Goal: Transaction & Acquisition: Download file/media

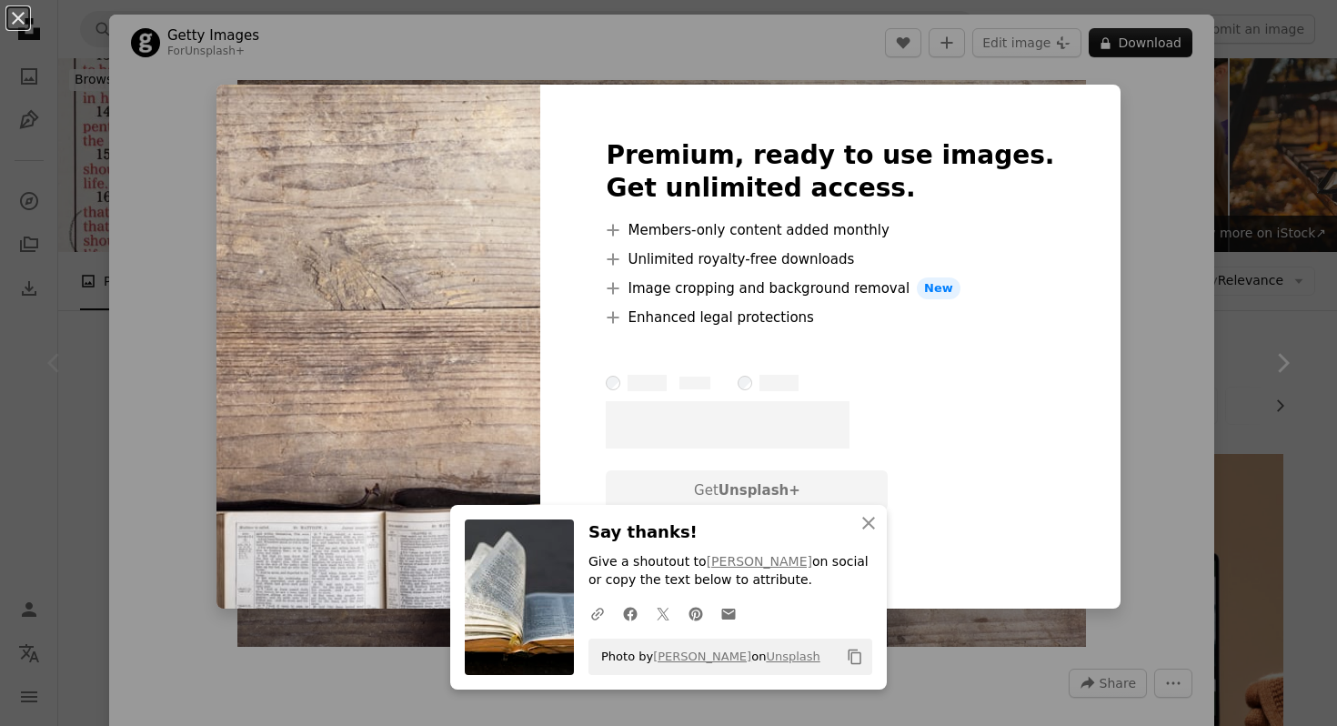
scroll to position [111, 0]
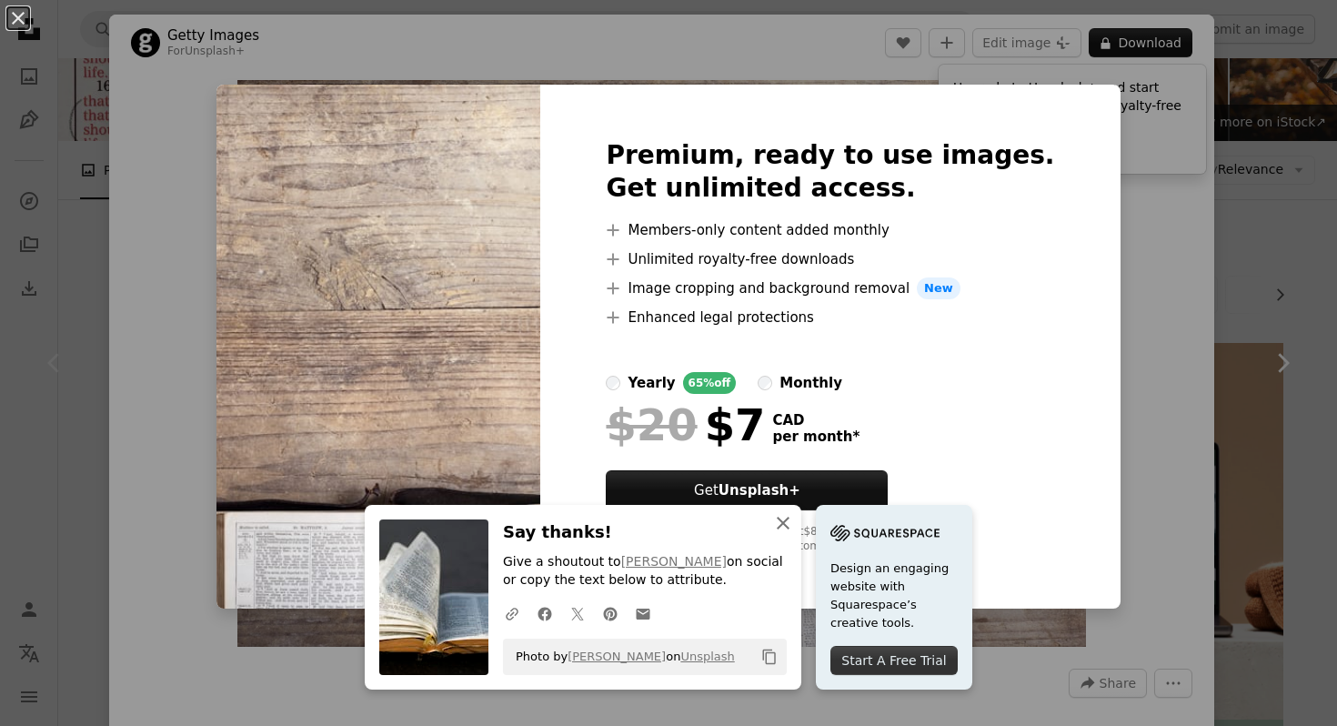
click at [794, 531] on icon "An X shape" at bounding box center [783, 523] width 22 height 22
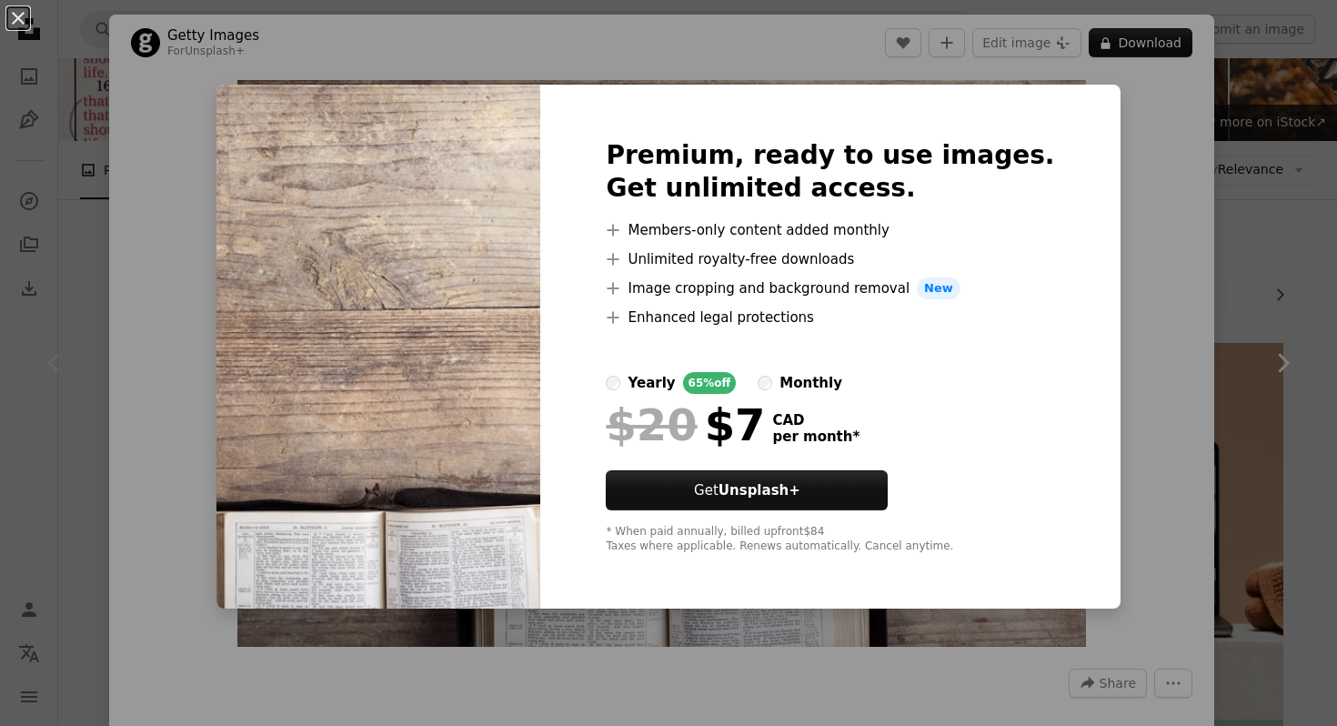
click at [1118, 185] on div "An X shape Premium, ready to use images. Get unlimited access. A plus sign Memb…" at bounding box center [668, 363] width 1337 height 726
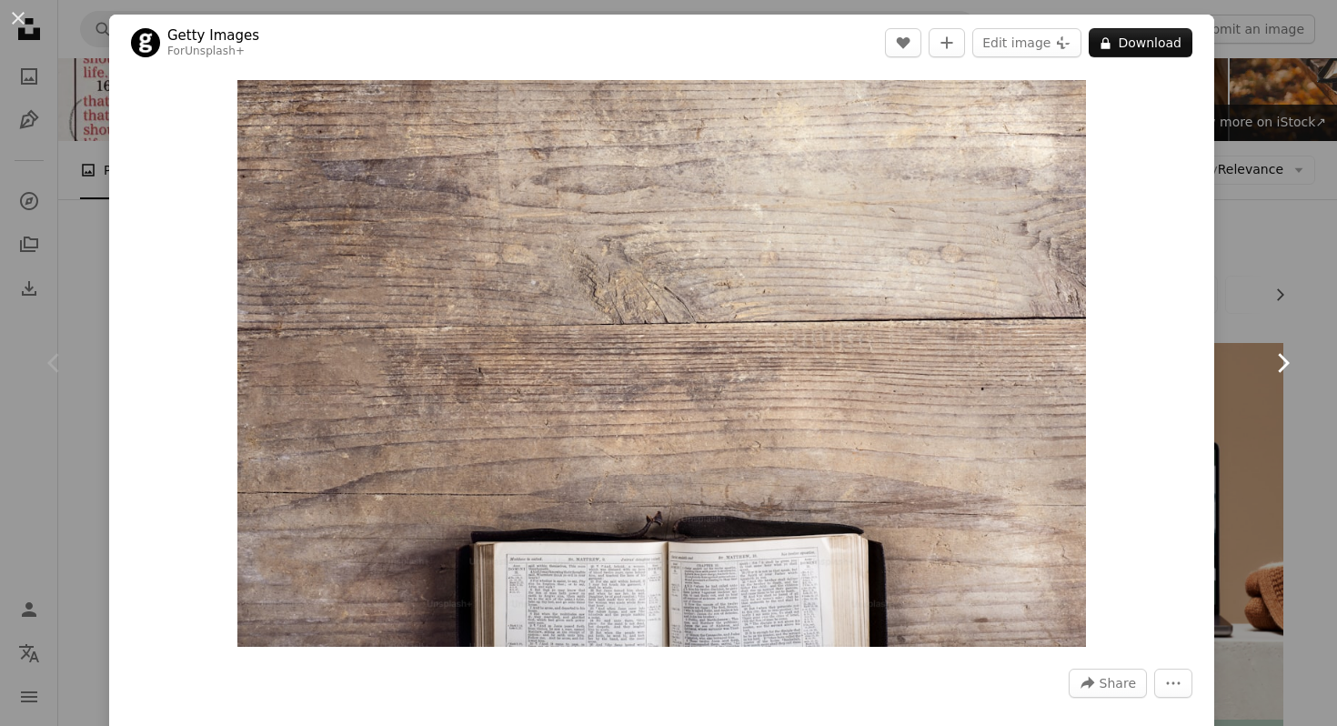
click at [1332, 297] on link "Chevron right" at bounding box center [1282, 363] width 109 height 175
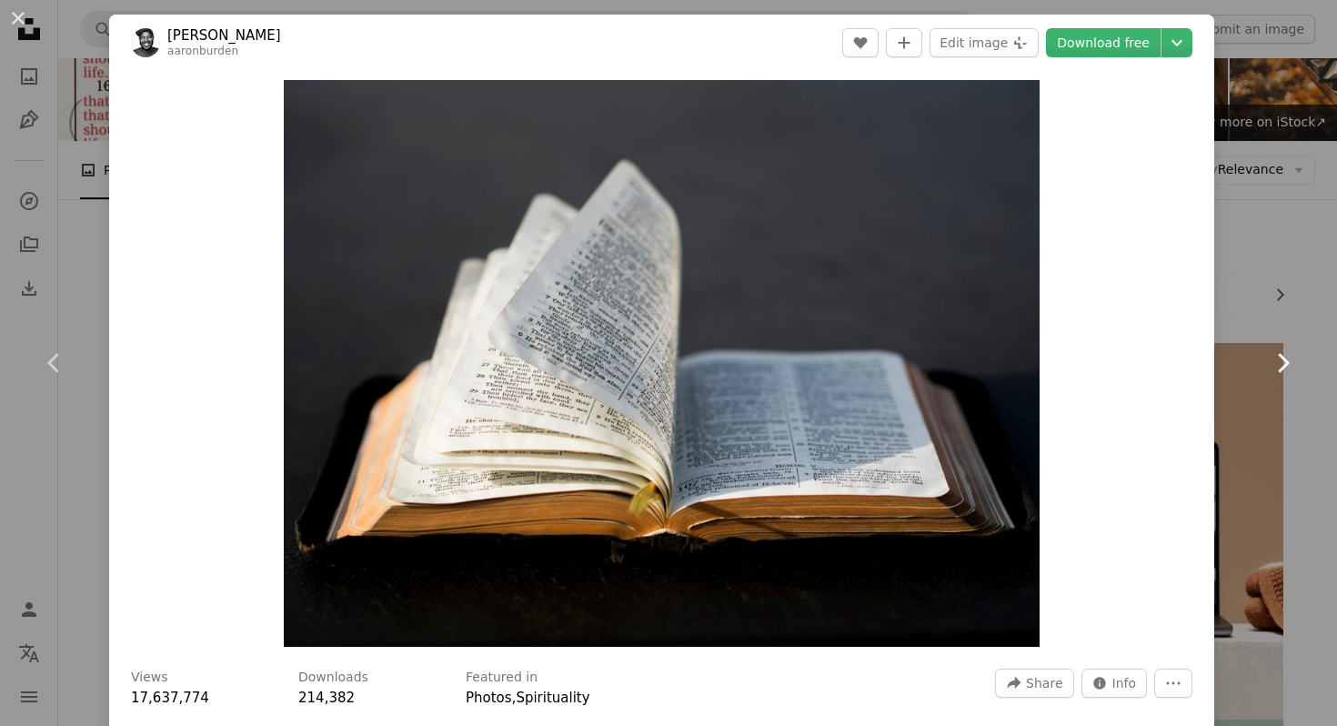
click at [1333, 386] on link "Chevron right" at bounding box center [1282, 363] width 109 height 175
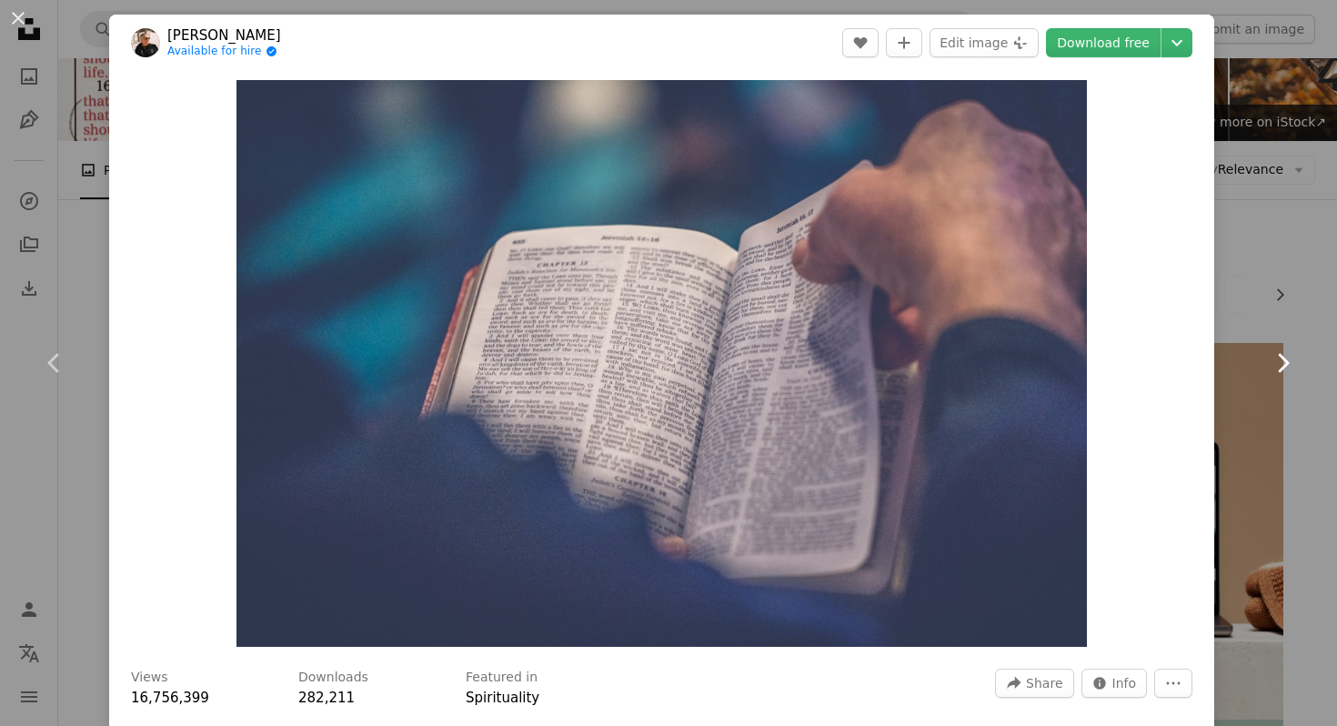
click at [1269, 370] on icon "Chevron right" at bounding box center [1282, 362] width 29 height 29
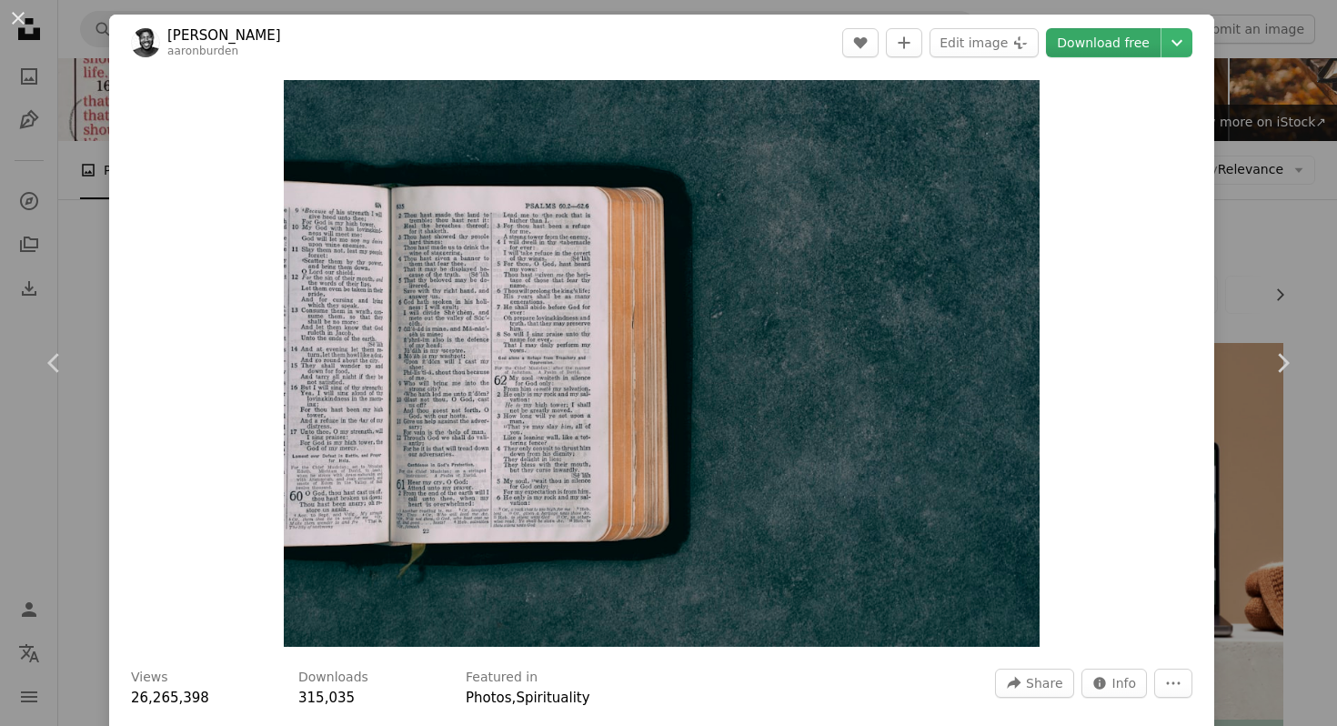
click at [1151, 48] on link "Download free" at bounding box center [1103, 42] width 115 height 29
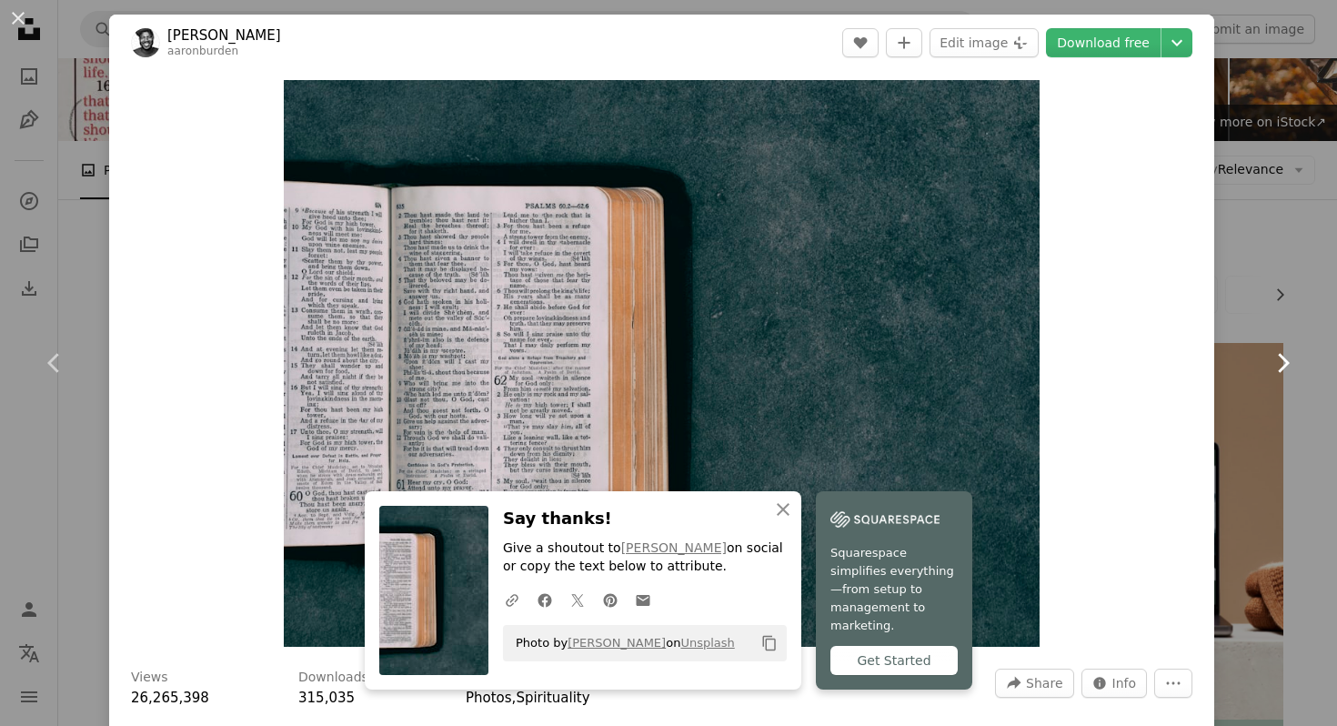
click at [1285, 361] on icon at bounding box center [1284, 362] width 12 height 19
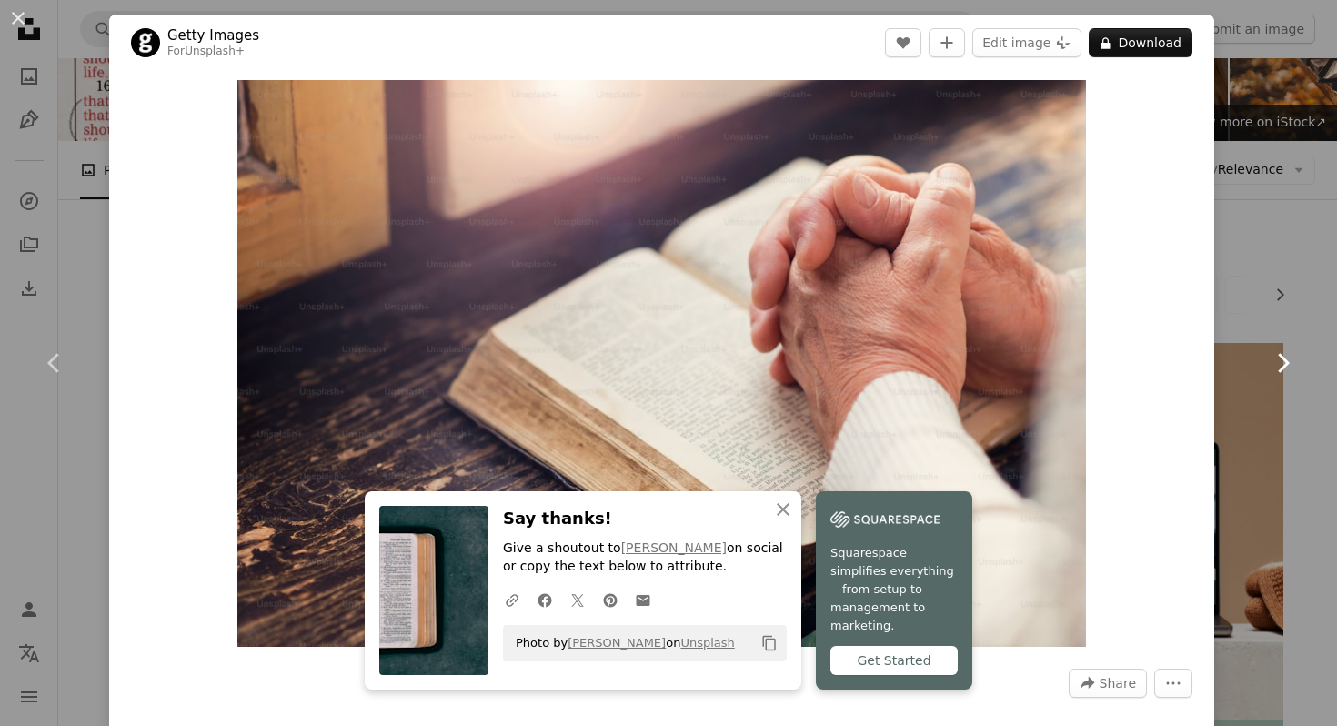
click at [1285, 361] on icon at bounding box center [1284, 362] width 12 height 19
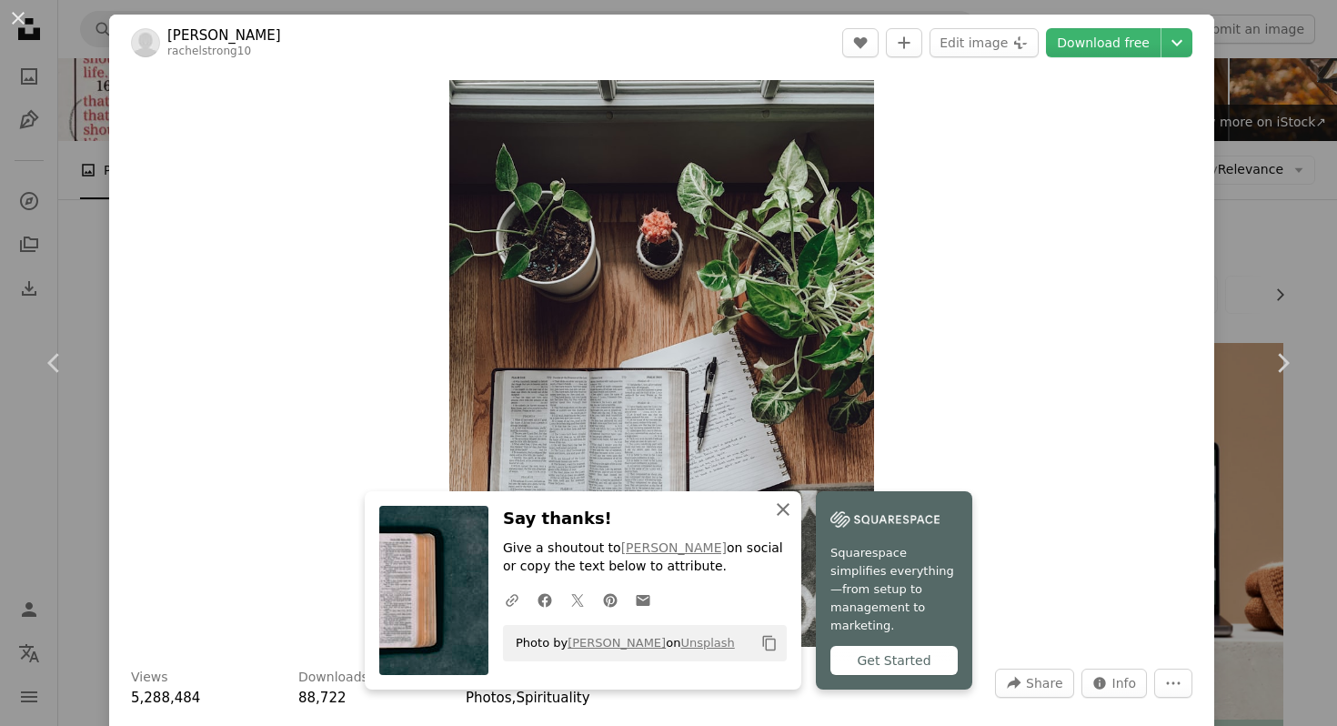
click at [794, 520] on icon "An X shape" at bounding box center [783, 509] width 22 height 22
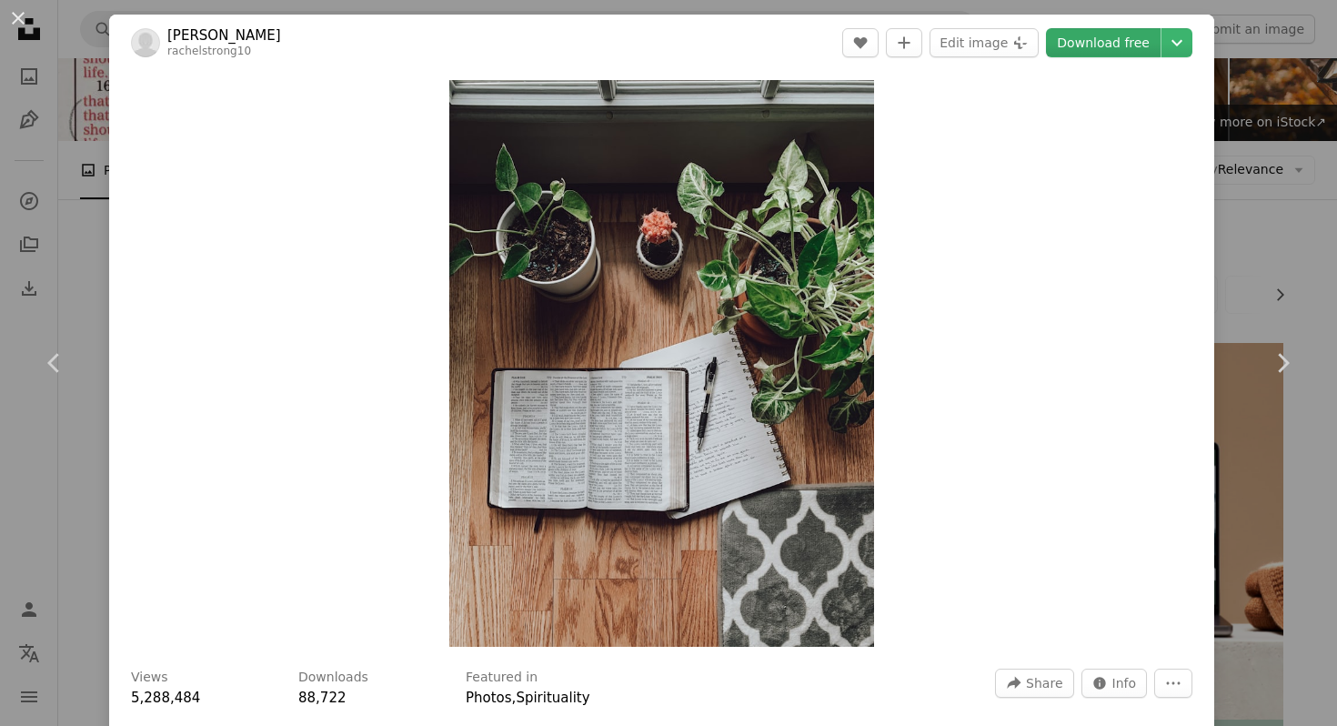
click at [1116, 53] on link "Download free" at bounding box center [1103, 42] width 115 height 29
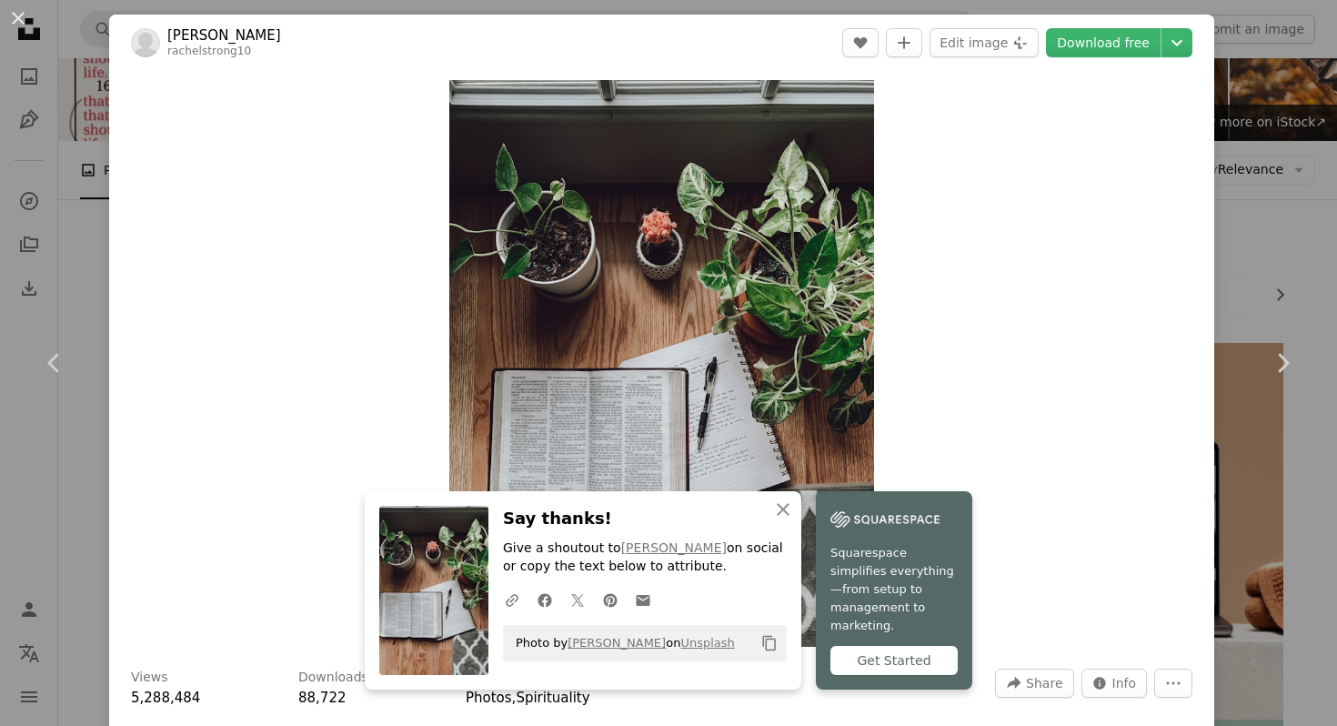
click at [1326, 138] on div "An X shape Chevron left Chevron right An X shape Close Say thanks! Give a shout…" at bounding box center [668, 363] width 1337 height 726
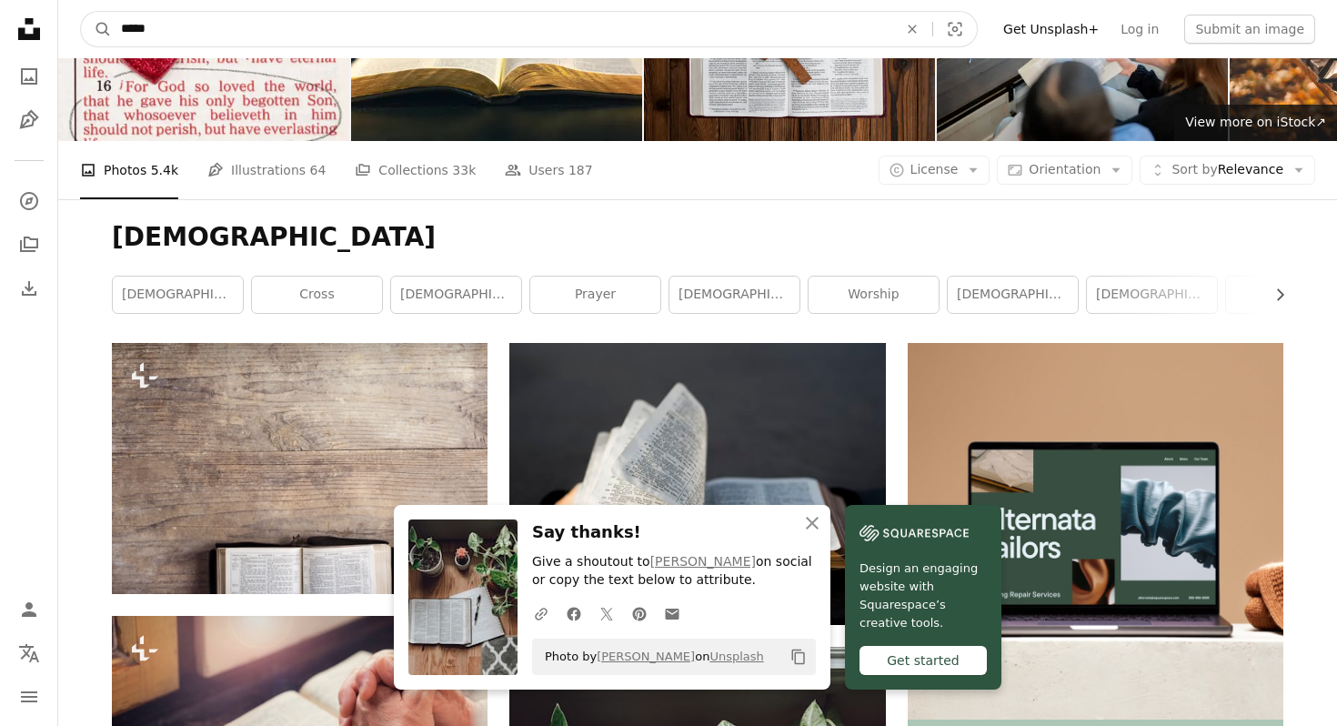
click at [425, 25] on input "*****" at bounding box center [502, 29] width 780 height 35
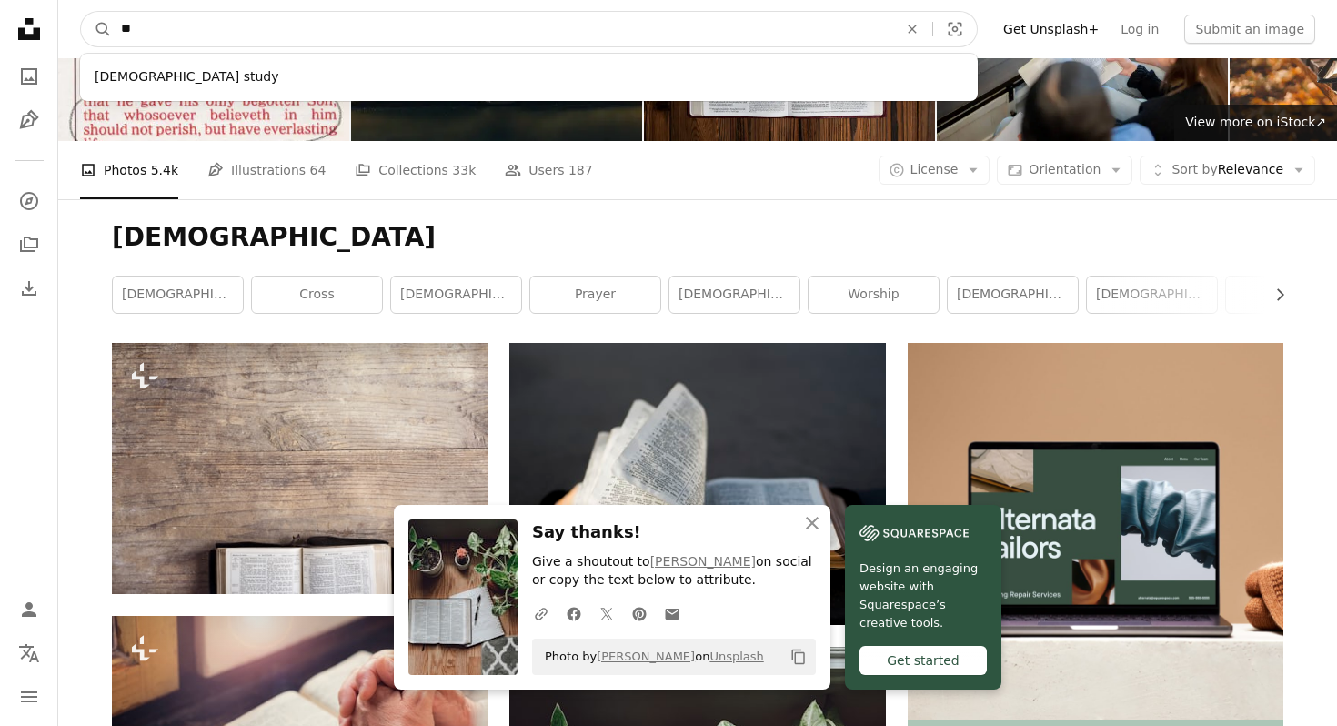
type input "*"
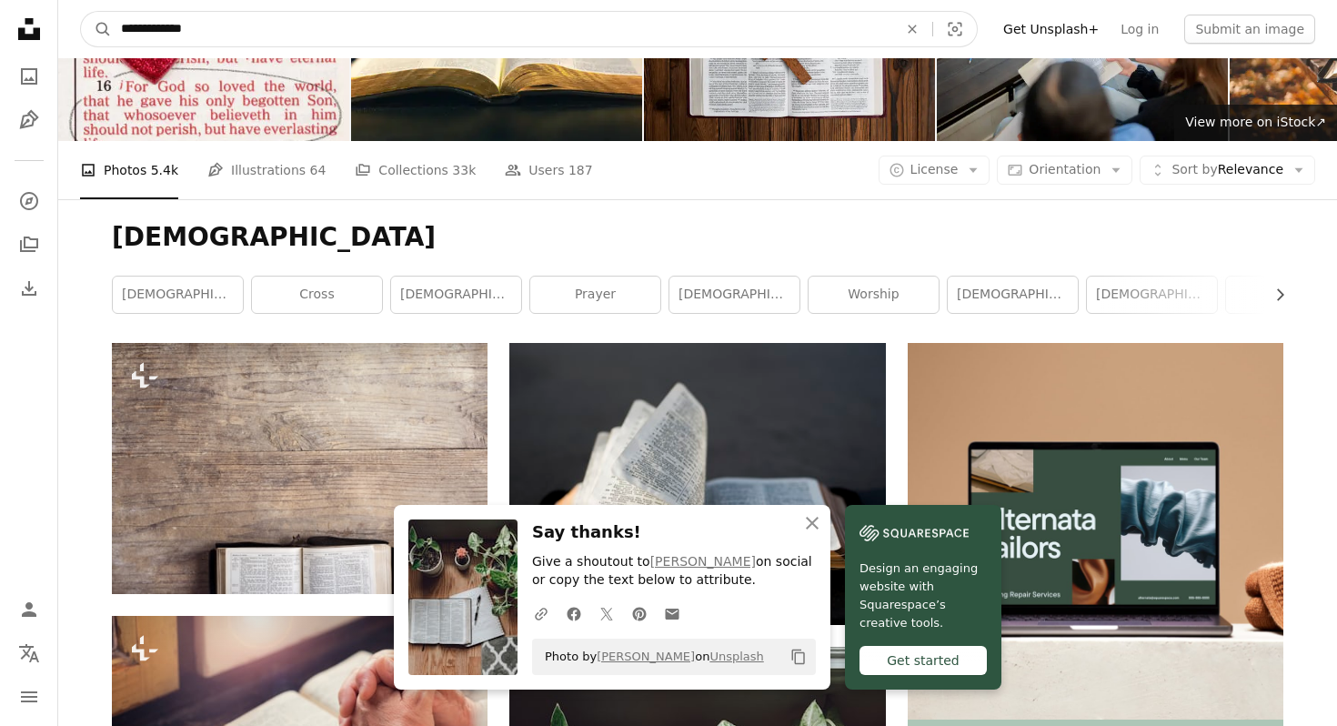
type input "**********"
click button "A magnifying glass" at bounding box center [96, 29] width 31 height 35
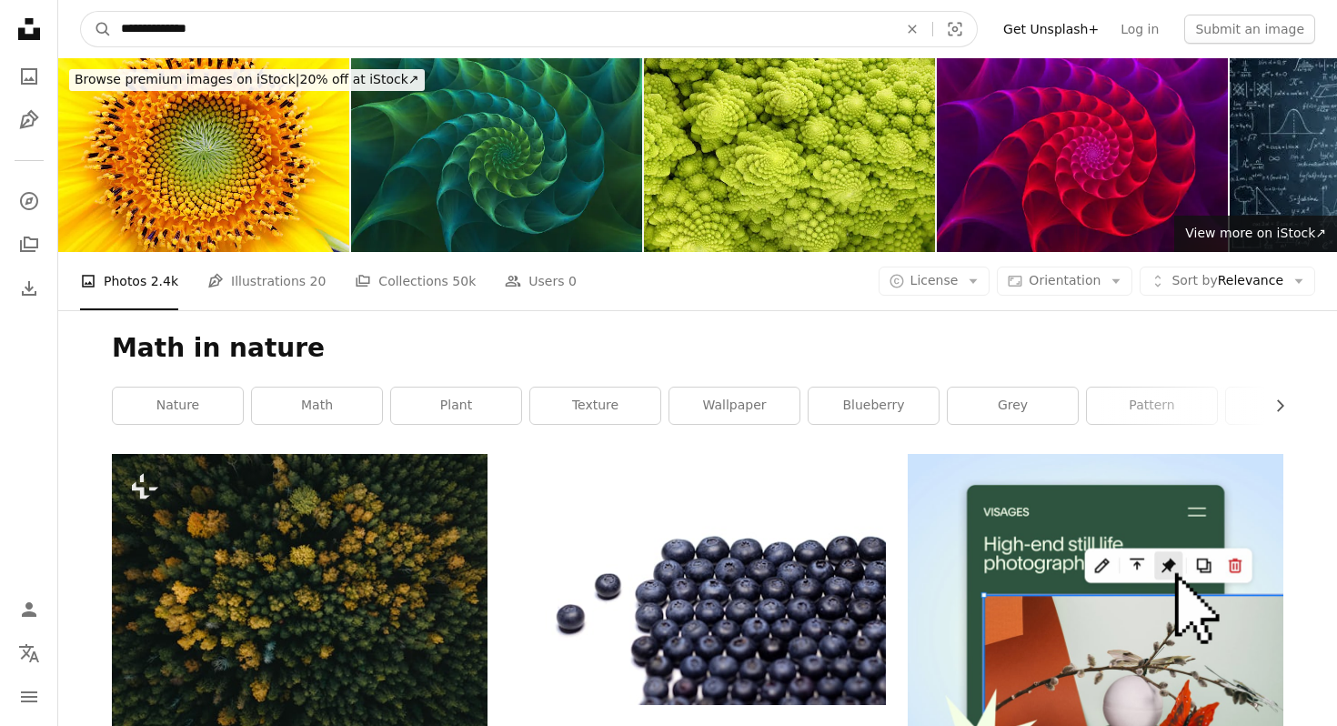
drag, startPoint x: 253, startPoint y: 38, endPoint x: 119, endPoint y: 31, distance: 133.9
click at [119, 31] on input "**********" at bounding box center [502, 29] width 780 height 35
type input "******"
click button "A magnifying glass" at bounding box center [96, 29] width 31 height 35
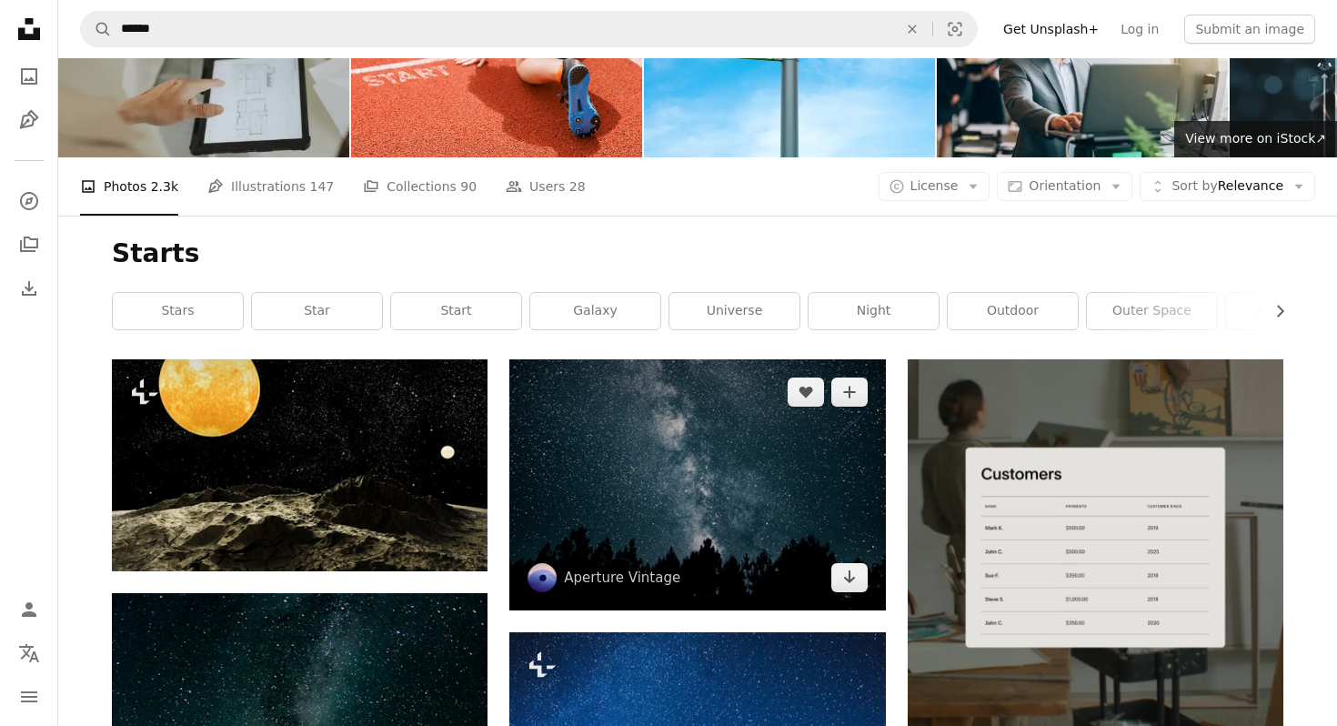
scroll to position [65, 0]
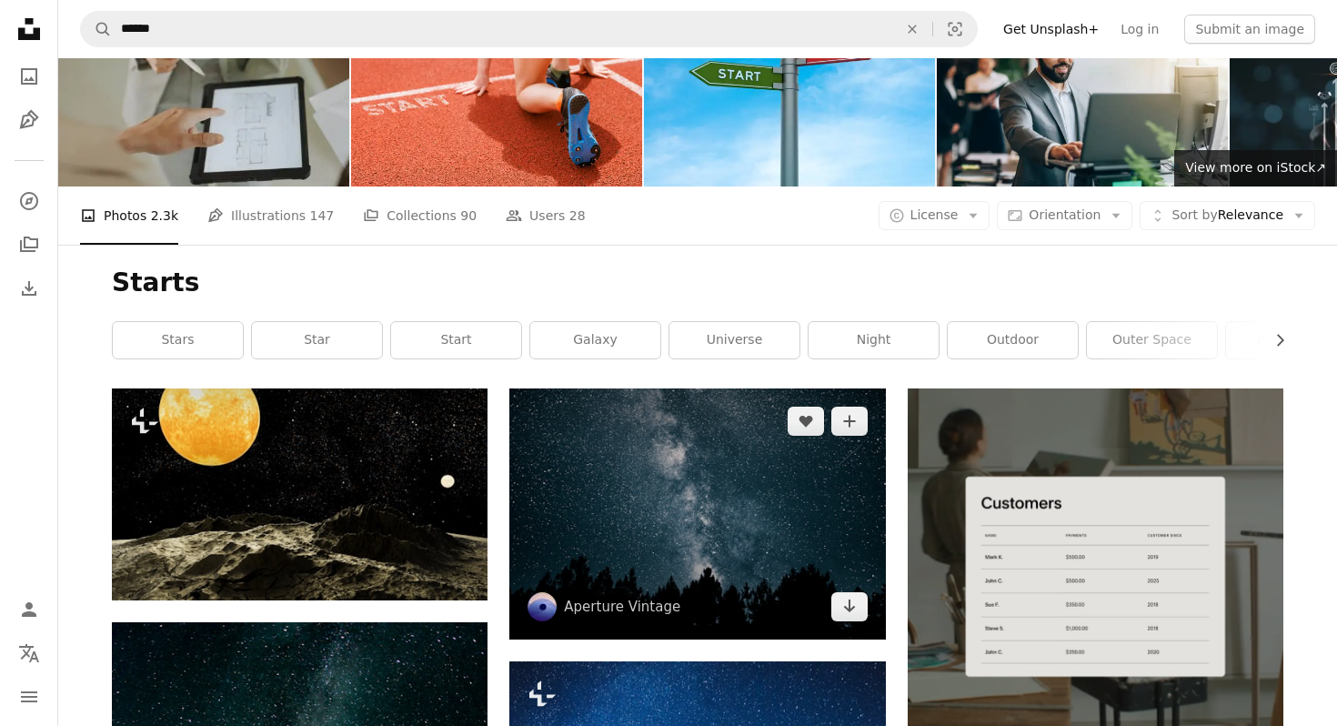
click at [688, 388] on img at bounding box center [697, 513] width 376 height 250
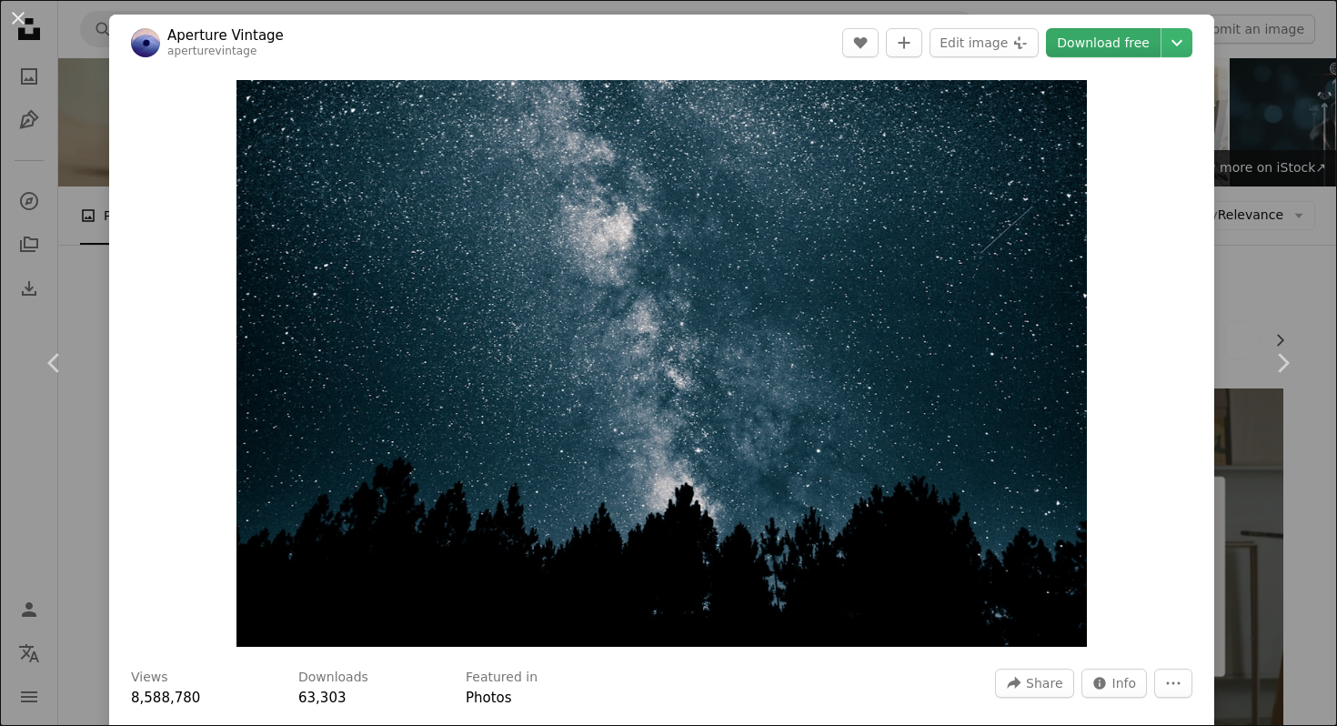
click at [1125, 45] on link "Download free" at bounding box center [1103, 42] width 115 height 29
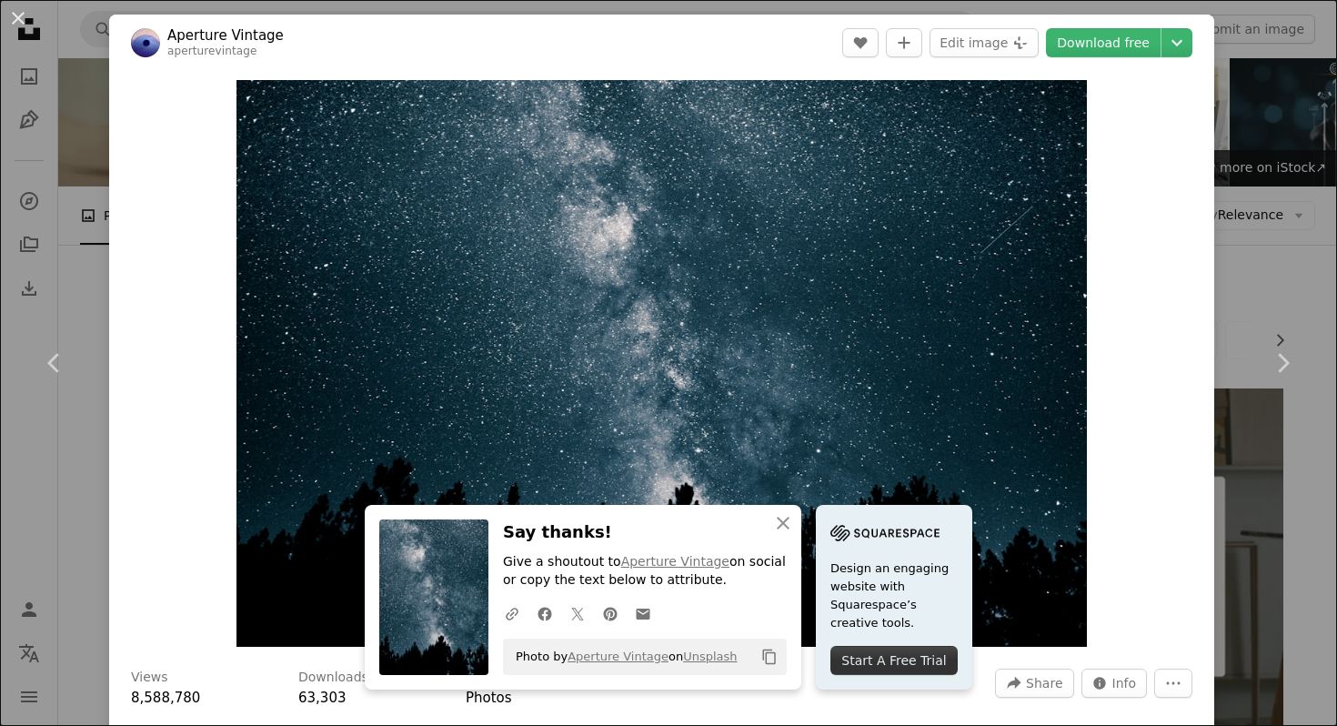
click at [55, 132] on div "An X shape Chevron left Chevron right An X shape Close Say thanks! Give a shout…" at bounding box center [668, 363] width 1337 height 726
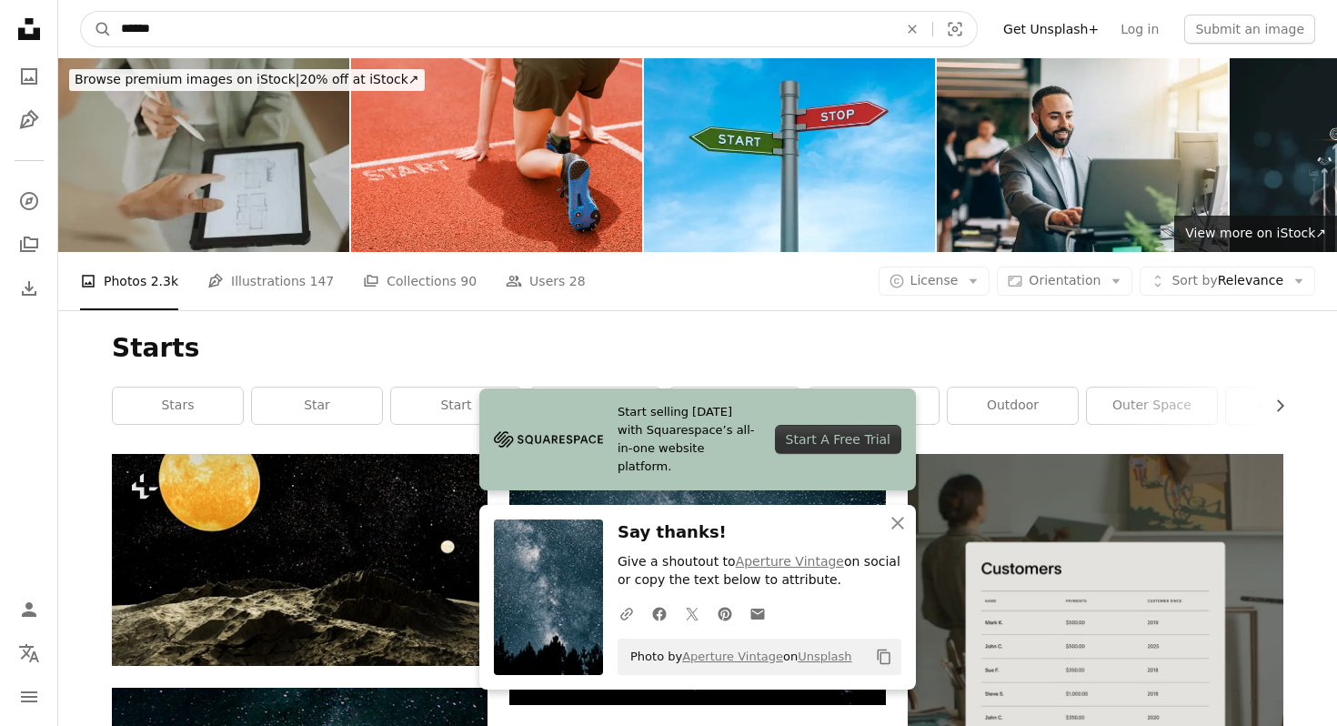
click at [527, 29] on input "******" at bounding box center [502, 29] width 780 height 35
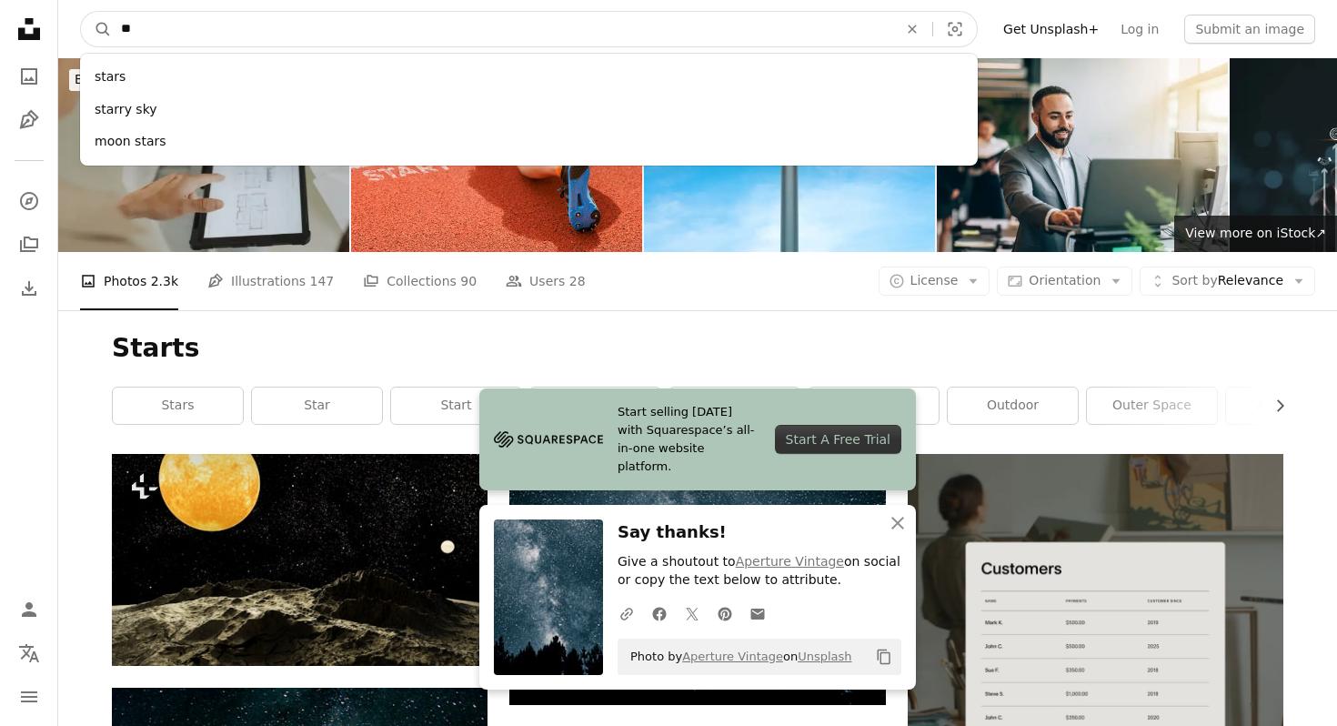
type input "*"
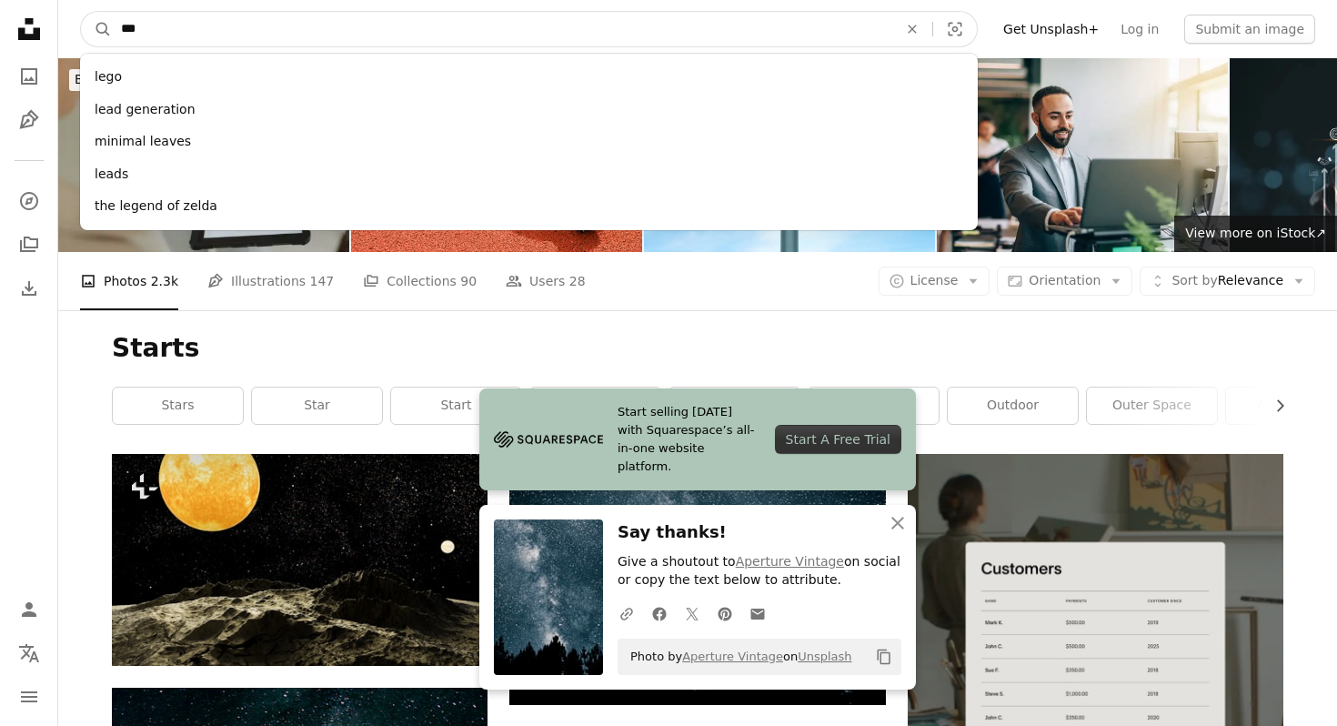
type input "****"
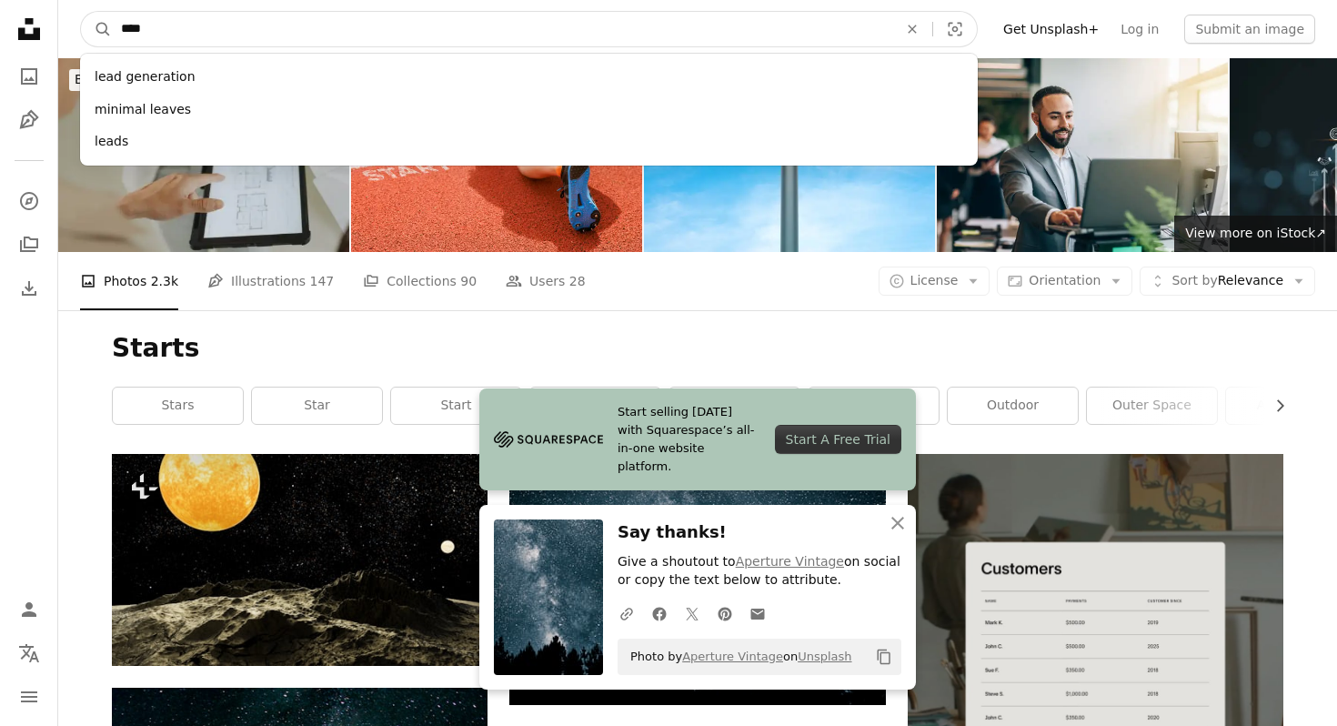
click button "A magnifying glass" at bounding box center [96, 29] width 31 height 35
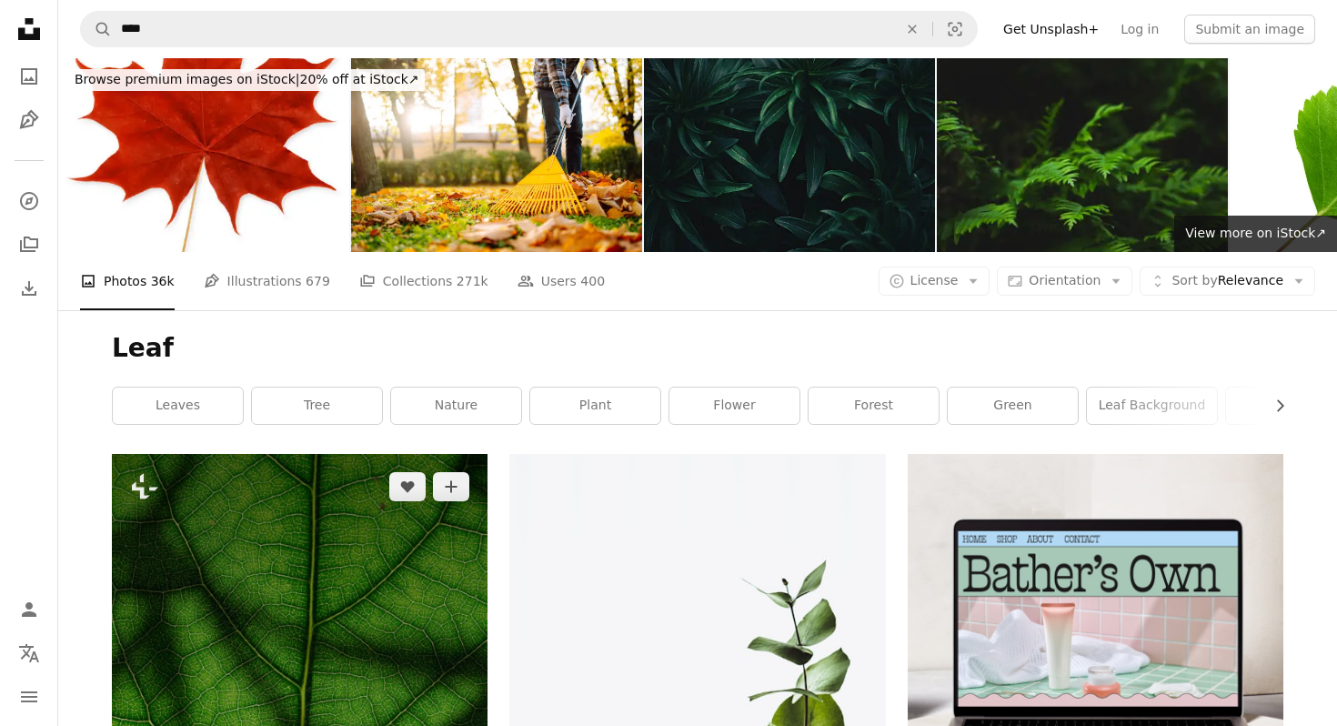
click at [290, 454] on img at bounding box center [300, 736] width 376 height 564
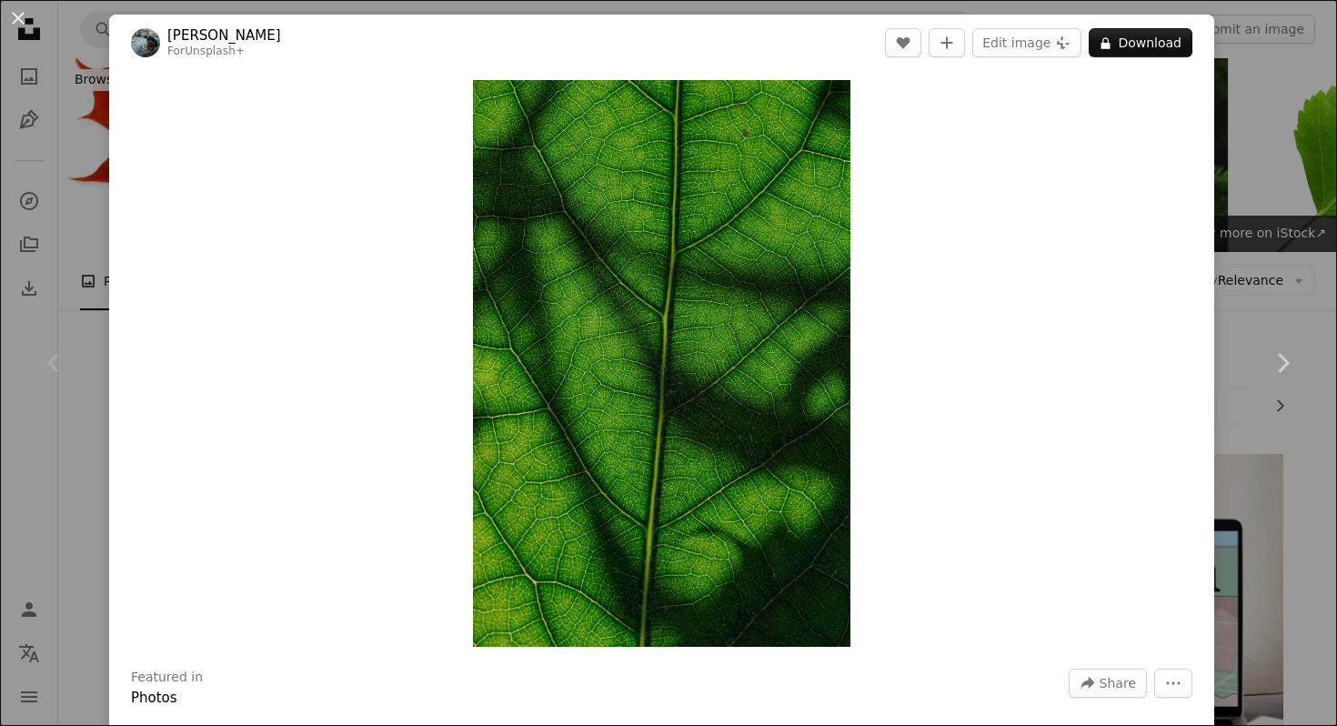
click at [1297, 190] on div "An X shape Chevron left Chevron right [PERSON_NAME] For Unsplash+ A heart A plu…" at bounding box center [668, 363] width 1337 height 726
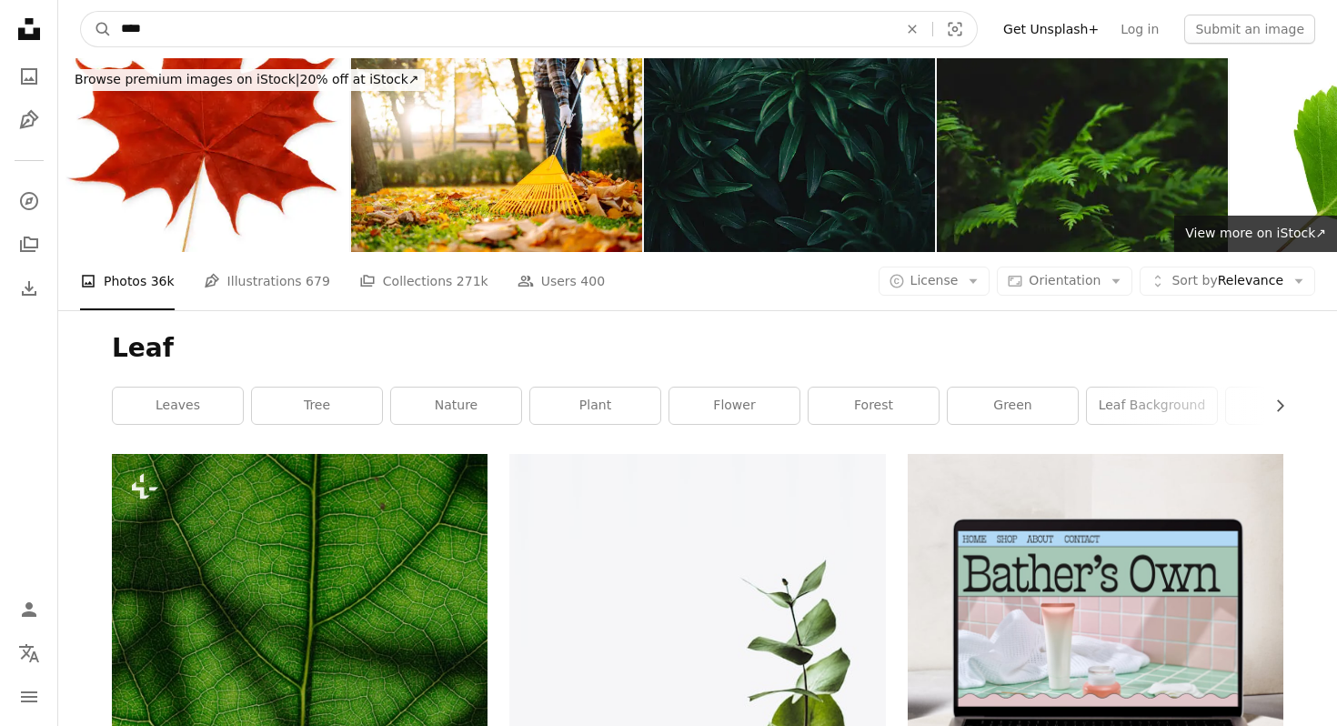
click at [357, 25] on input "****" at bounding box center [502, 29] width 780 height 35
type input "**********"
click button "A magnifying glass" at bounding box center [96, 29] width 31 height 35
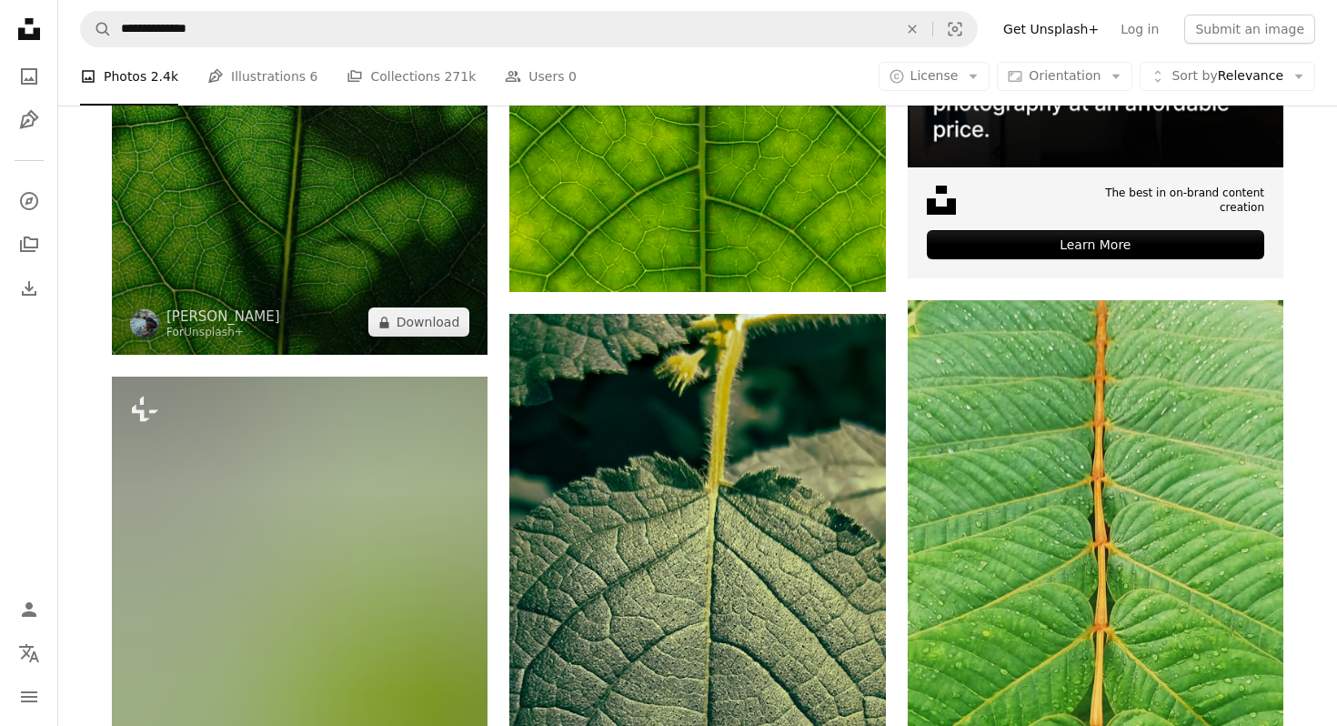
scroll to position [678, 0]
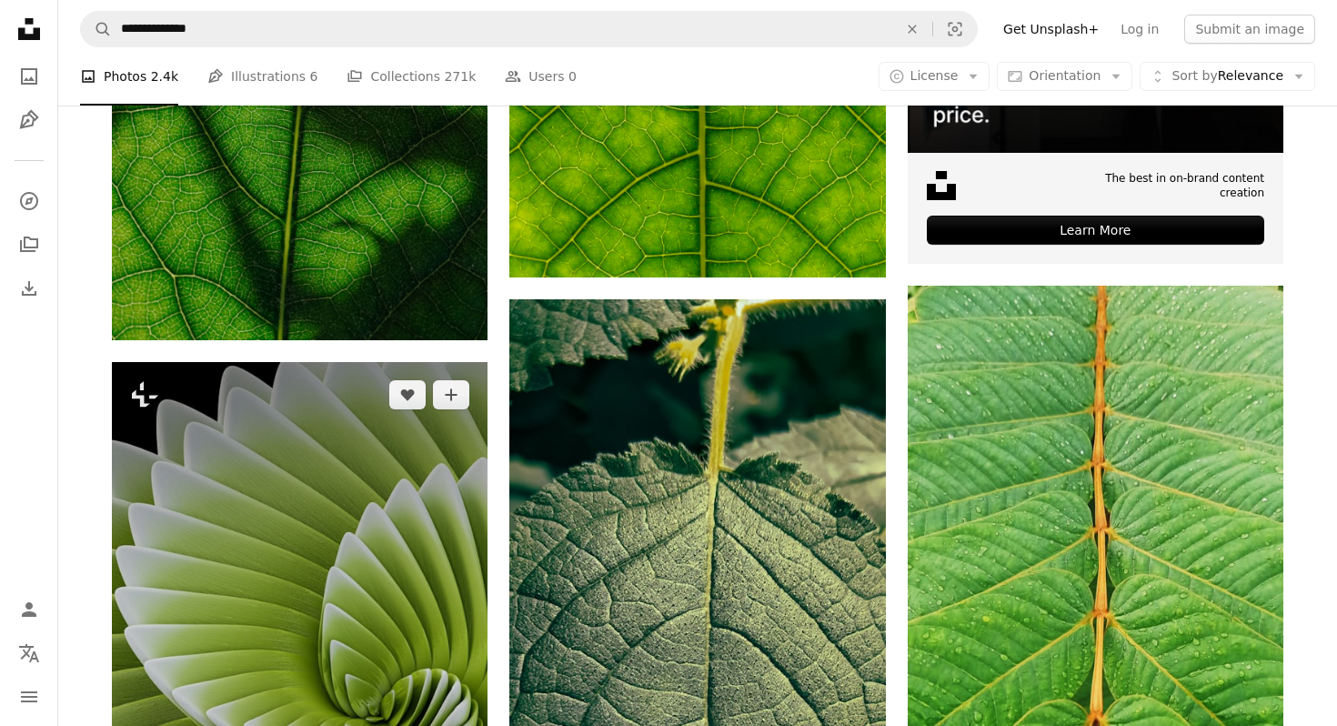
click at [365, 471] on img at bounding box center [300, 644] width 376 height 564
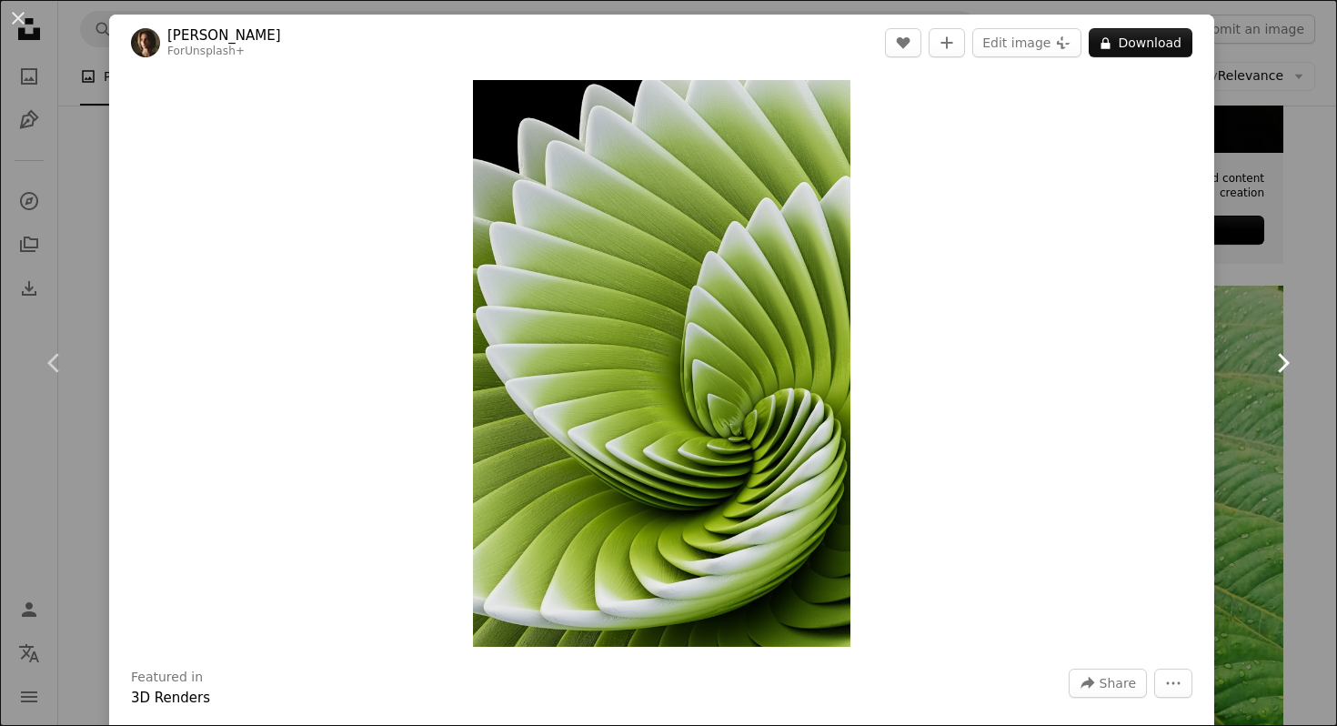
click at [1283, 359] on icon at bounding box center [1284, 362] width 12 height 19
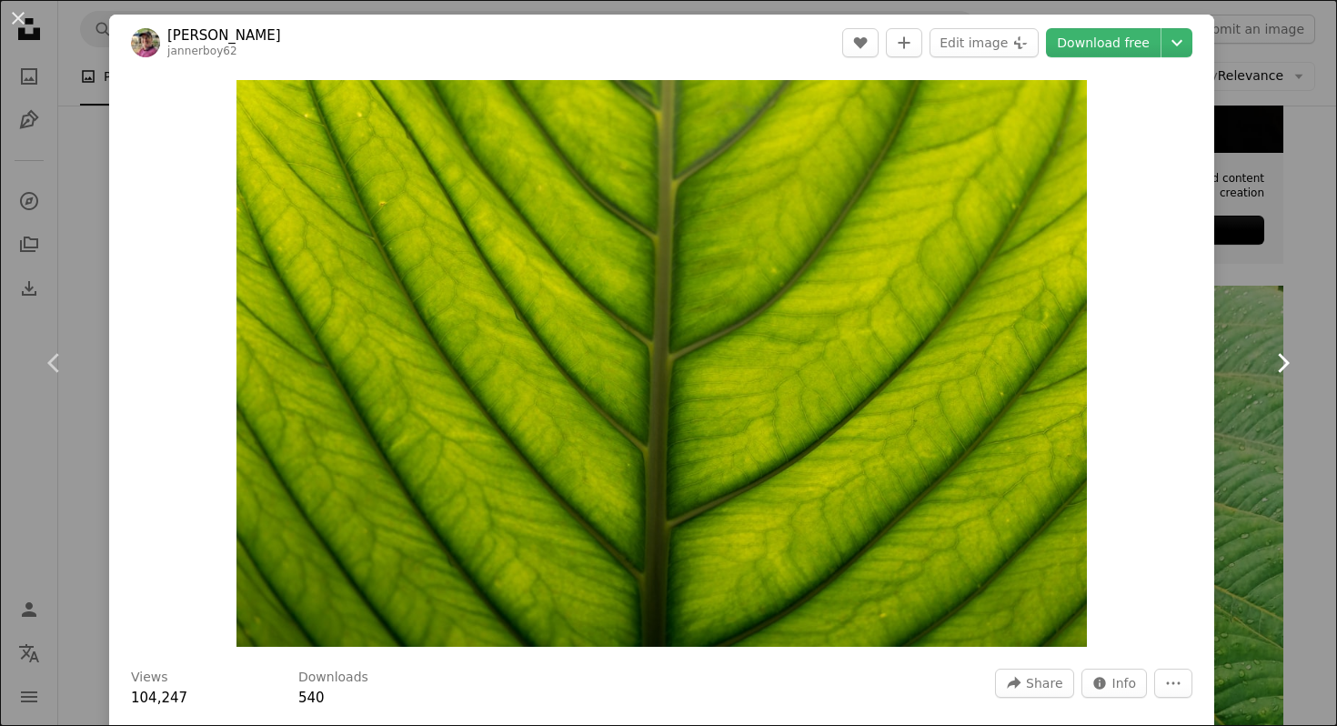
click at [1272, 378] on link "Chevron right" at bounding box center [1282, 363] width 109 height 175
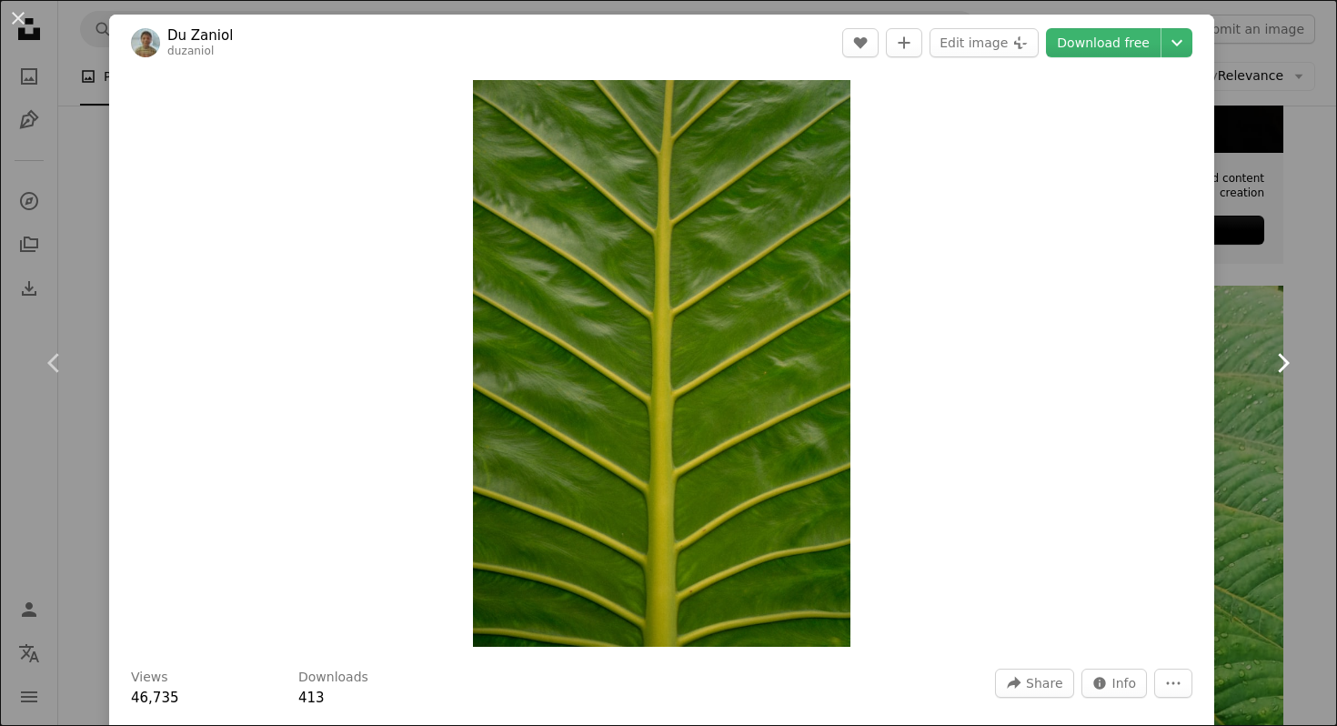
click at [1272, 378] on link "Chevron right" at bounding box center [1282, 363] width 109 height 175
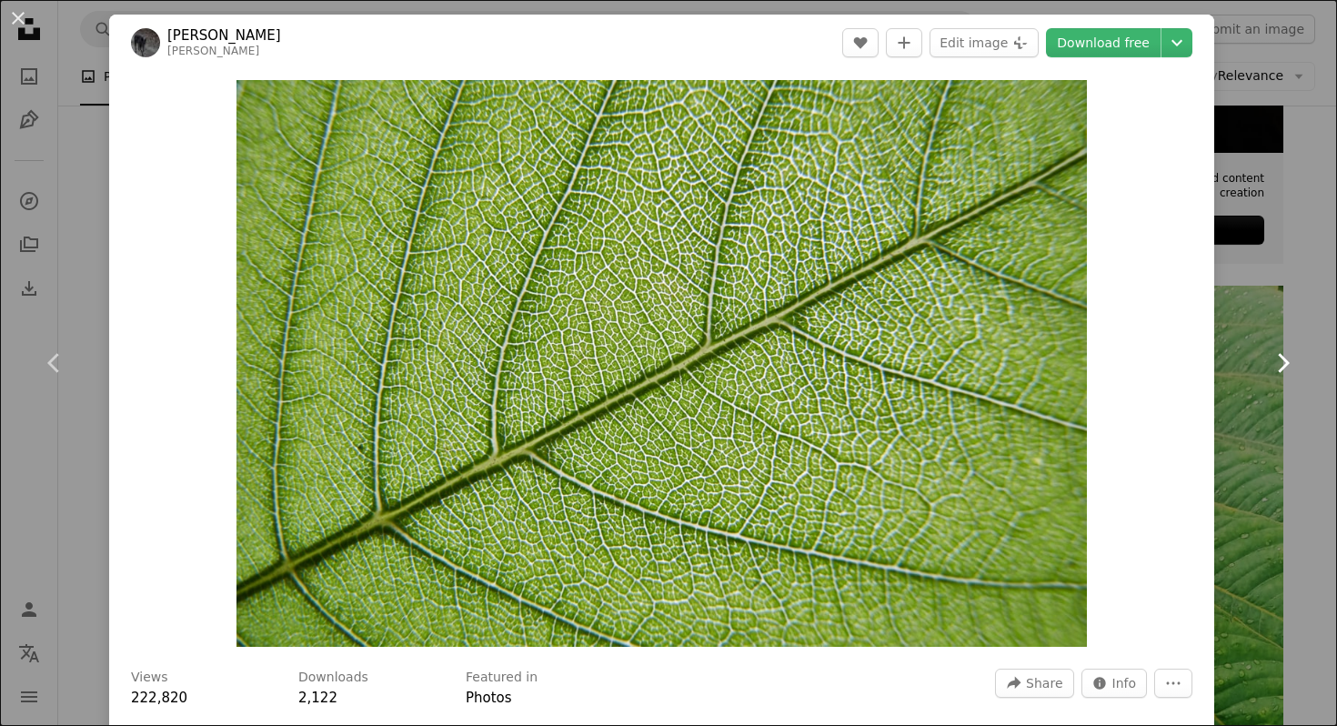
click at [1272, 378] on link "Chevron right" at bounding box center [1282, 363] width 109 height 175
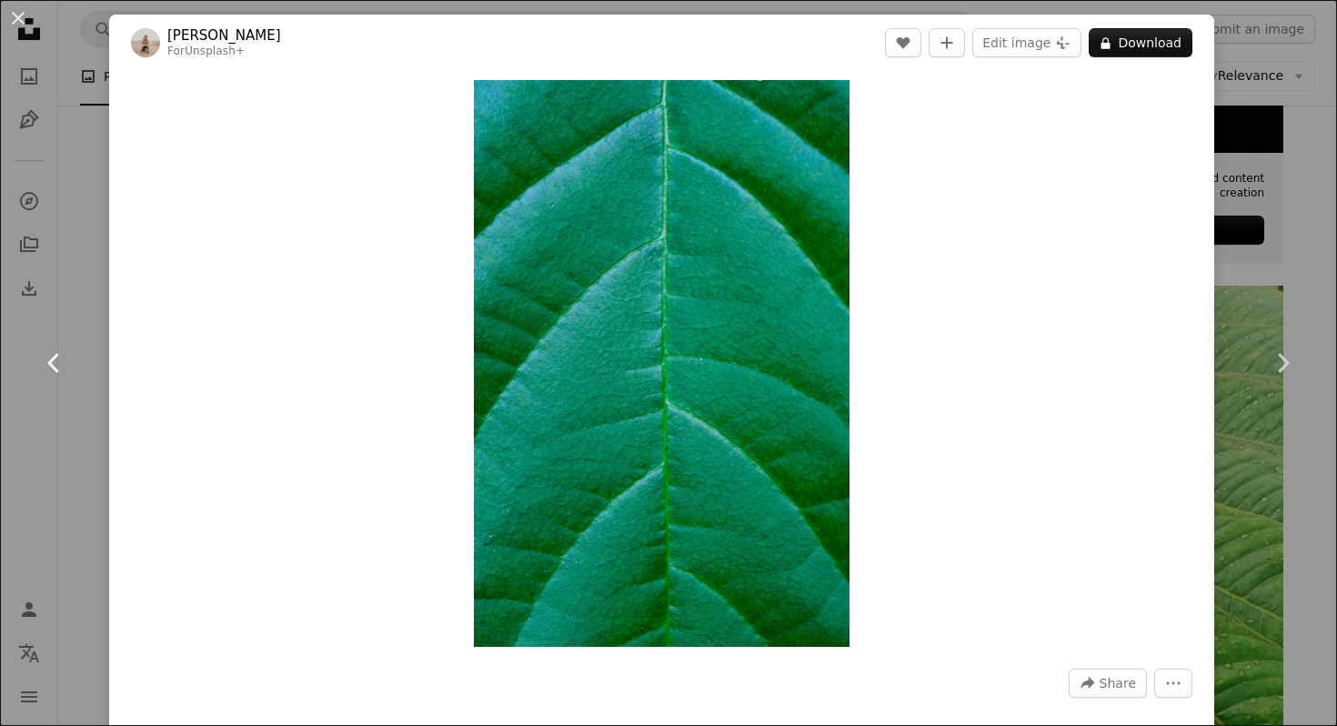
click at [49, 372] on icon "Chevron left" at bounding box center [54, 362] width 29 height 29
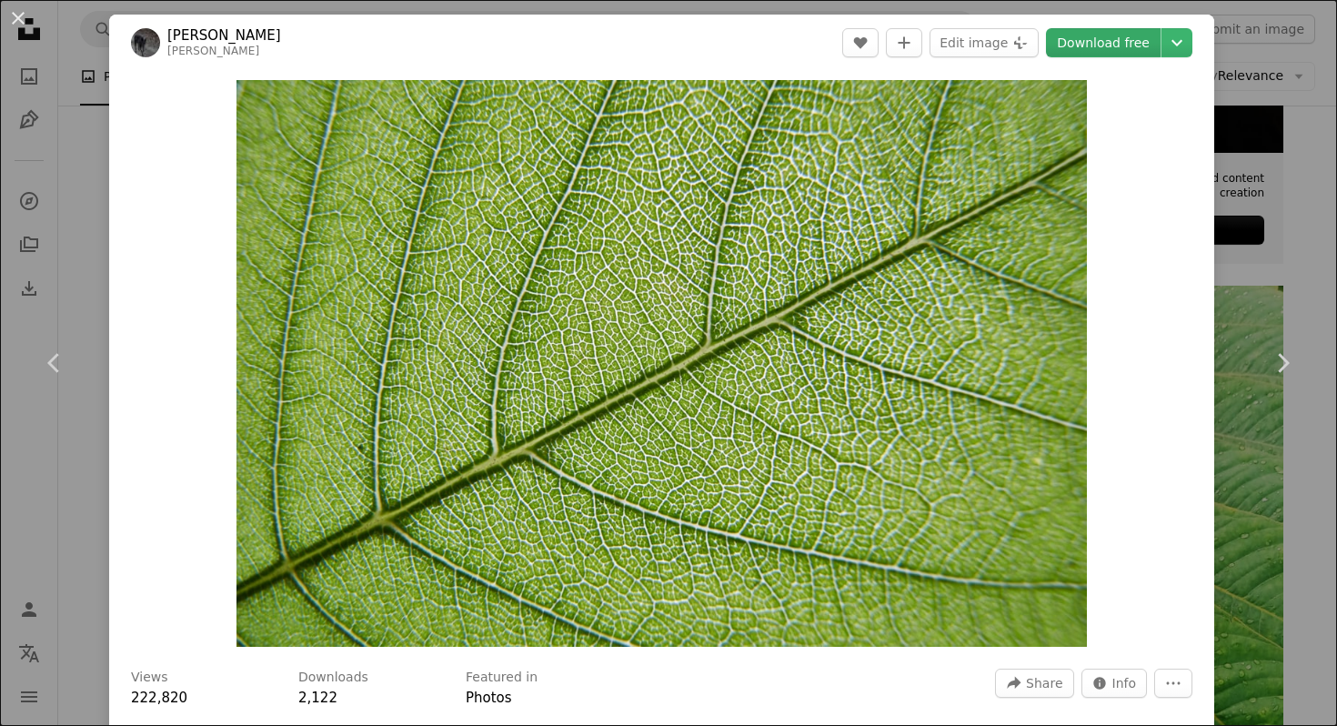
click at [1137, 44] on link "Download free" at bounding box center [1103, 42] width 115 height 29
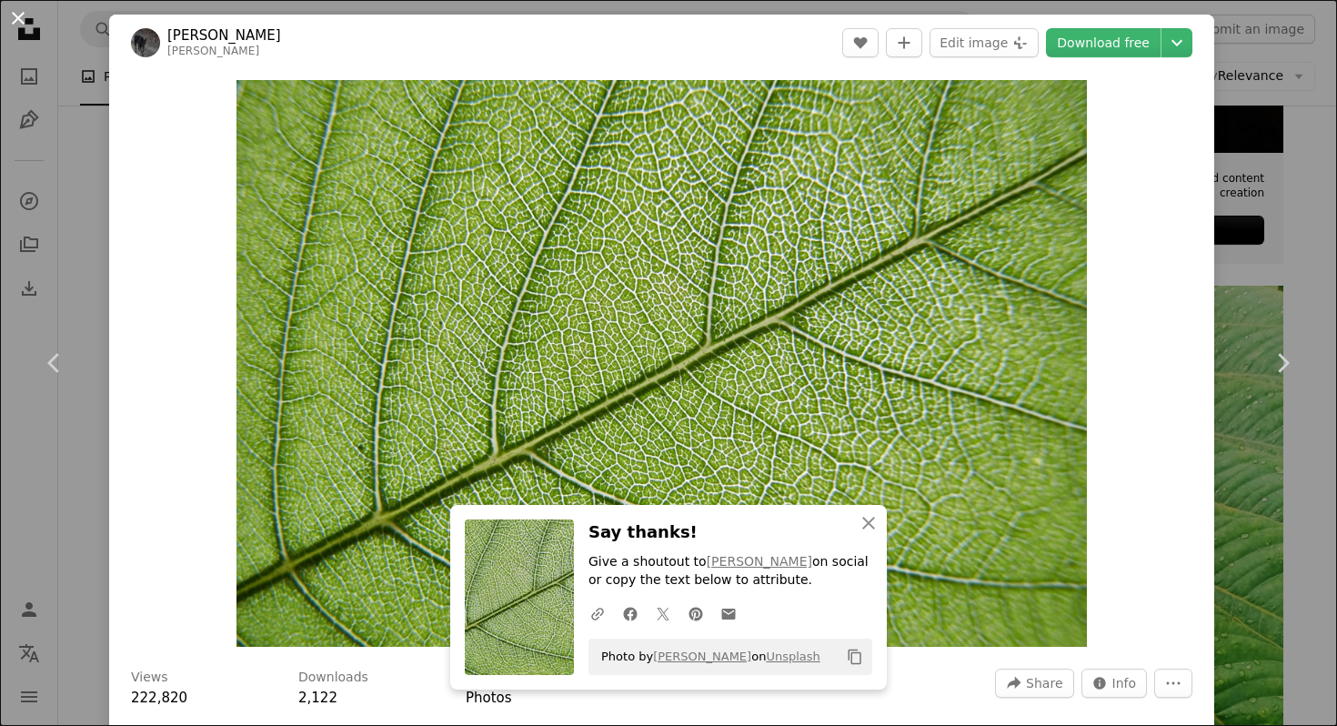
click at [20, 16] on button "An X shape" at bounding box center [18, 18] width 22 height 22
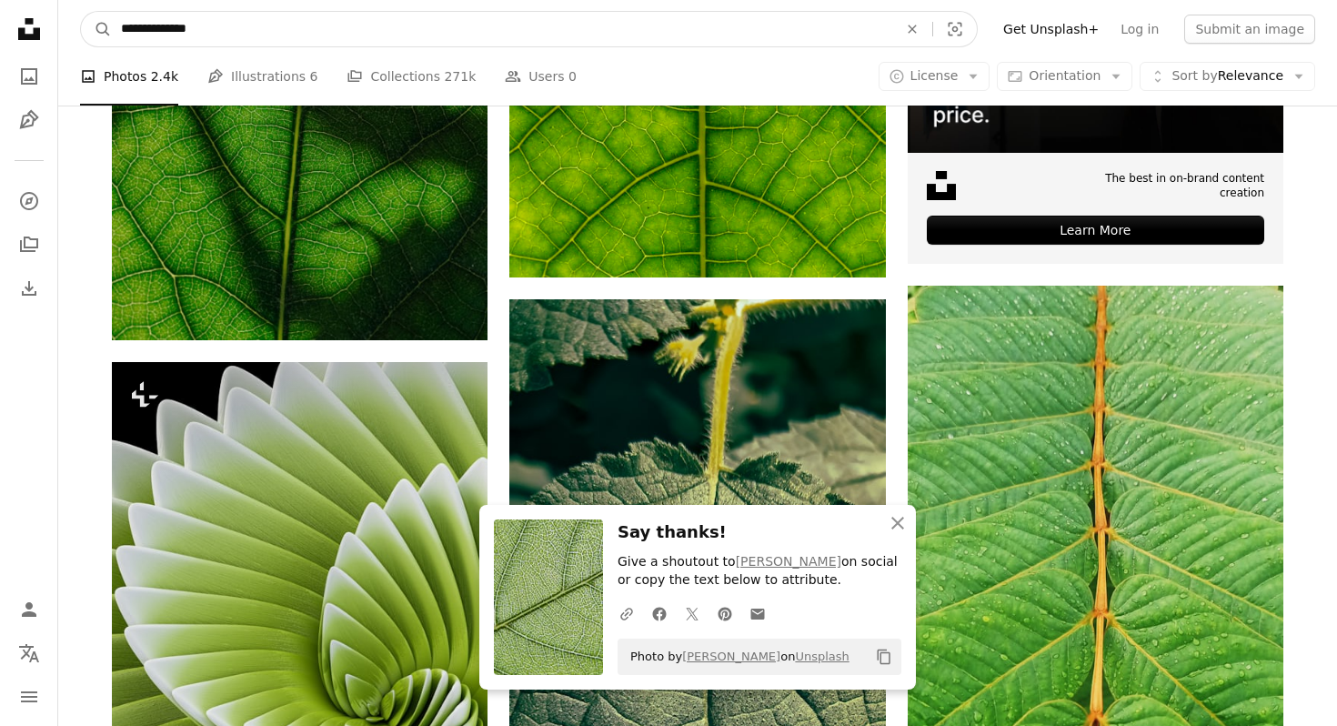
drag, startPoint x: 240, startPoint y: 26, endPoint x: 54, endPoint y: 26, distance: 186.5
type input "*******"
click button "A magnifying glass" at bounding box center [96, 29] width 31 height 35
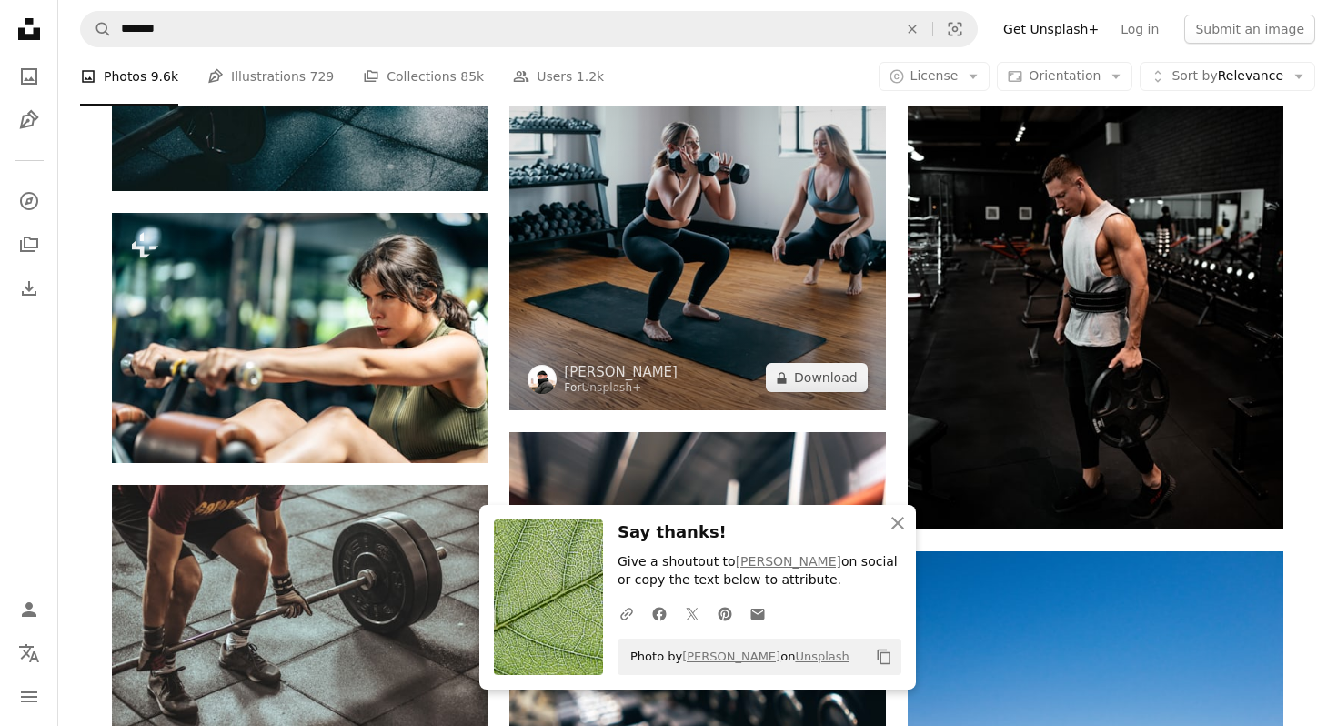
scroll to position [1151, 0]
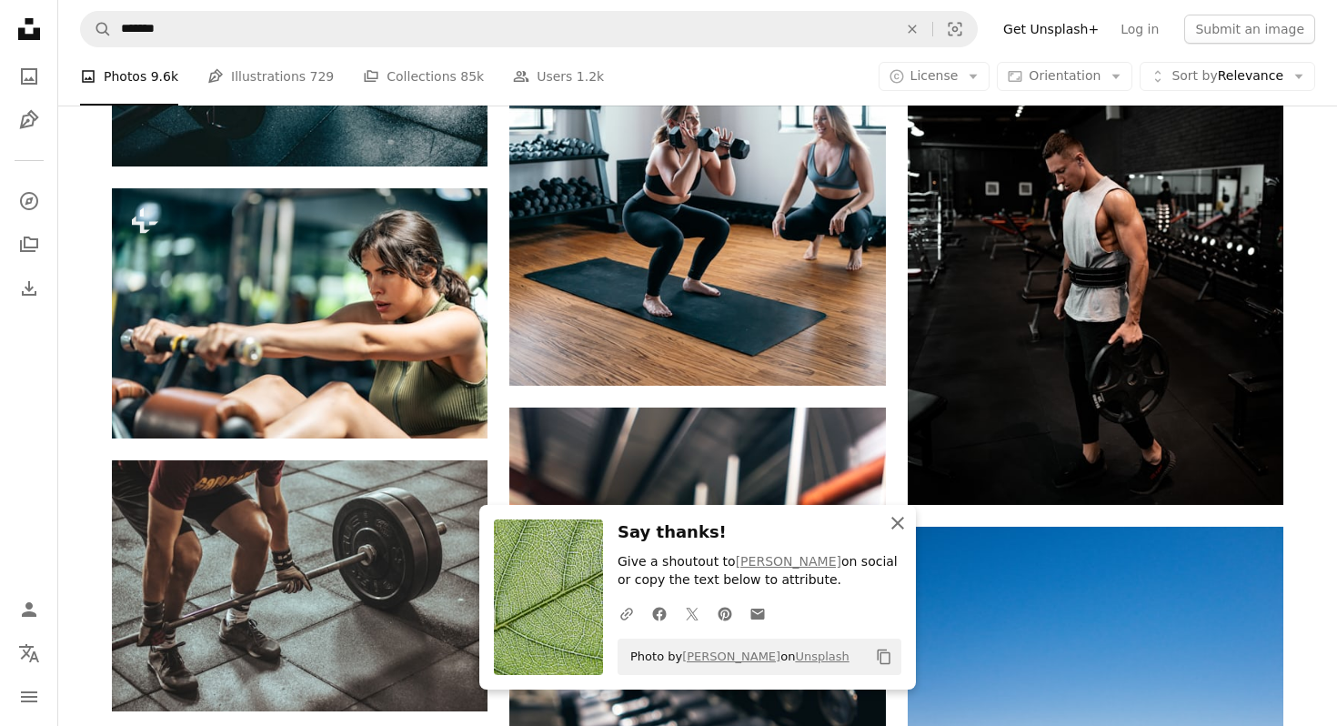
click at [895, 528] on icon "An X shape" at bounding box center [898, 523] width 22 height 22
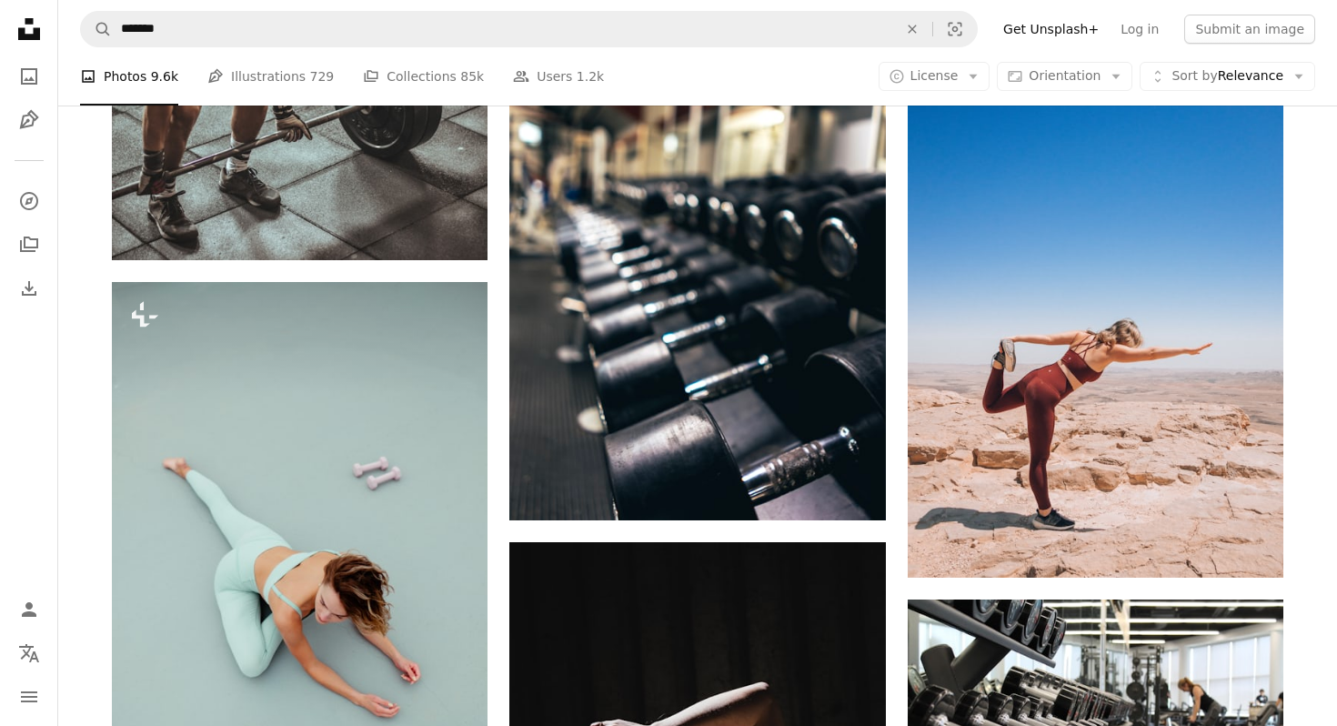
scroll to position [1597, 0]
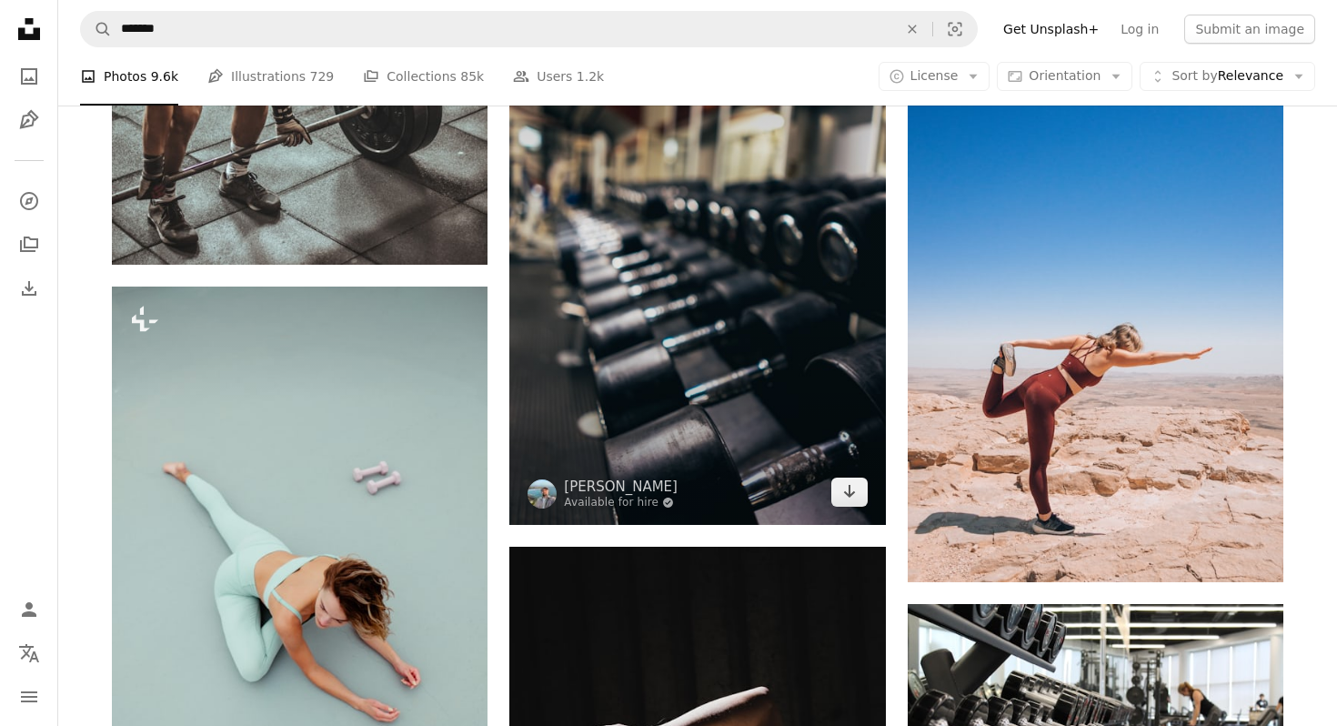
click at [720, 332] on img at bounding box center [697, 243] width 376 height 564
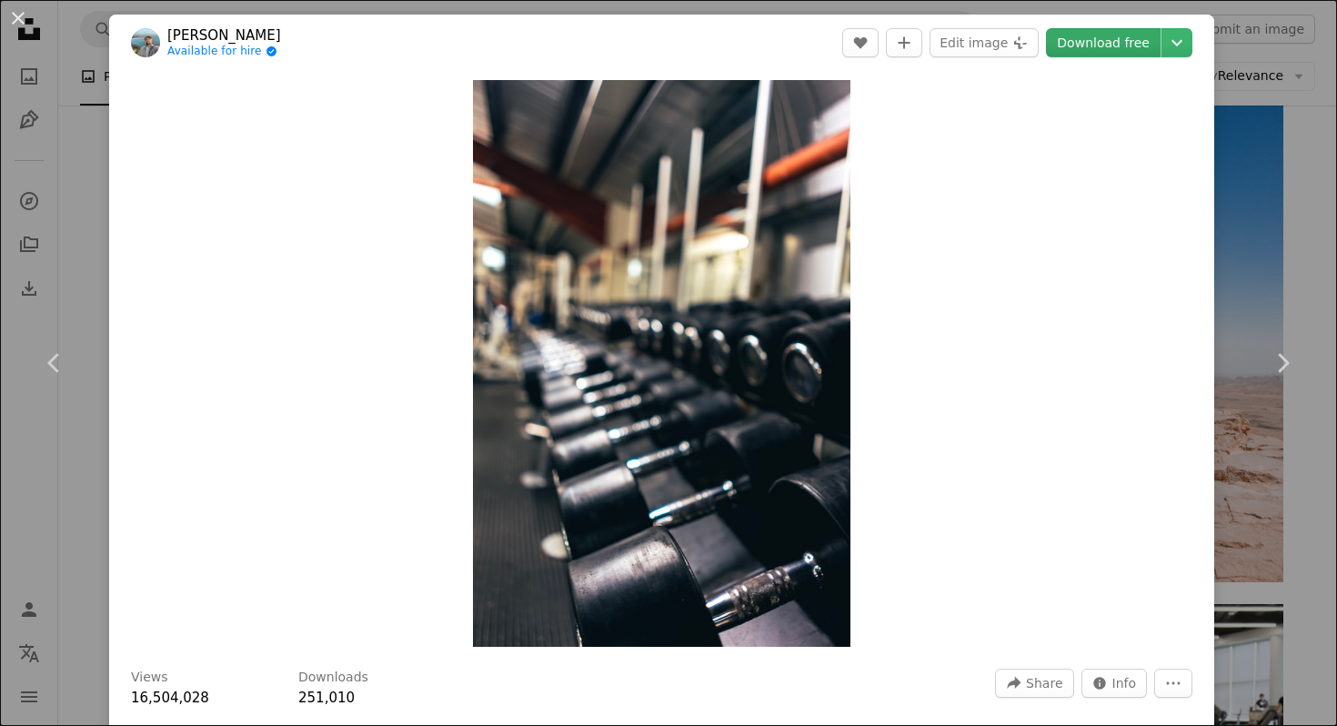
click at [1133, 41] on link "Download free" at bounding box center [1103, 42] width 115 height 29
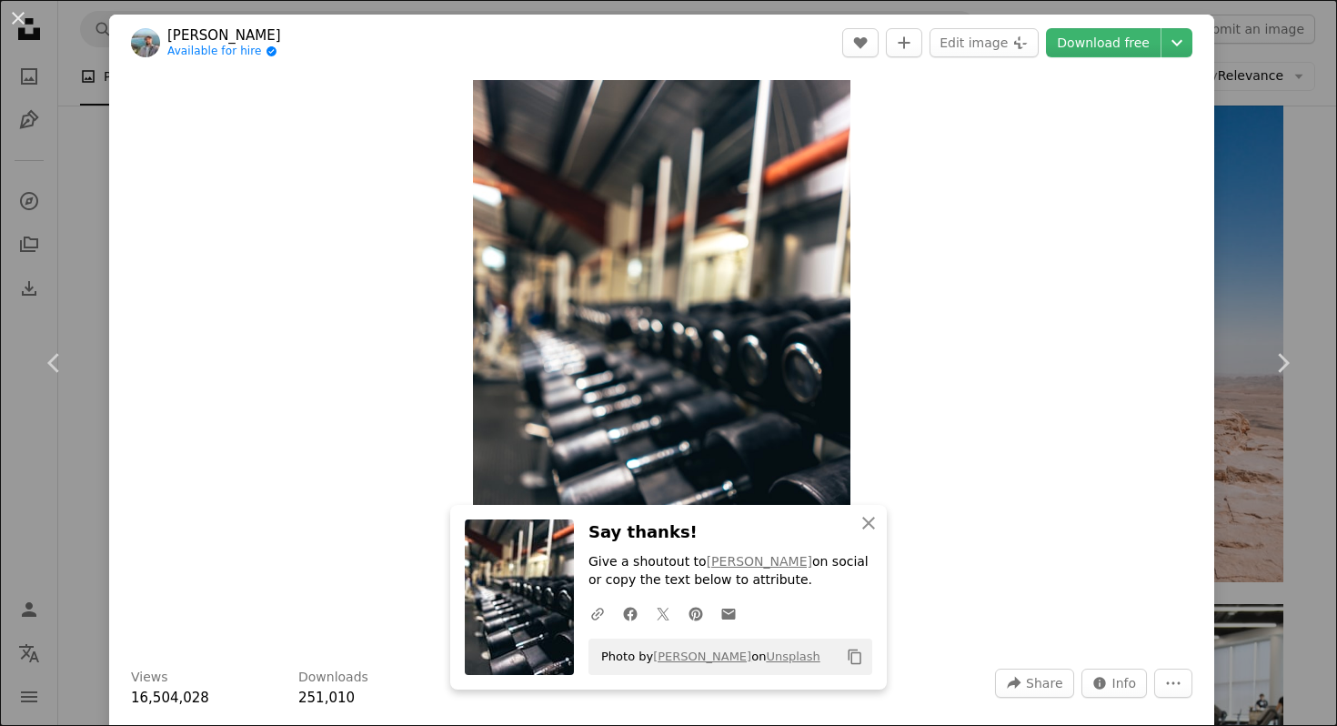
click at [31, 55] on div "An X shape Chevron left Chevron right An X shape Close Say thanks! Give a shout…" at bounding box center [668, 363] width 1337 height 726
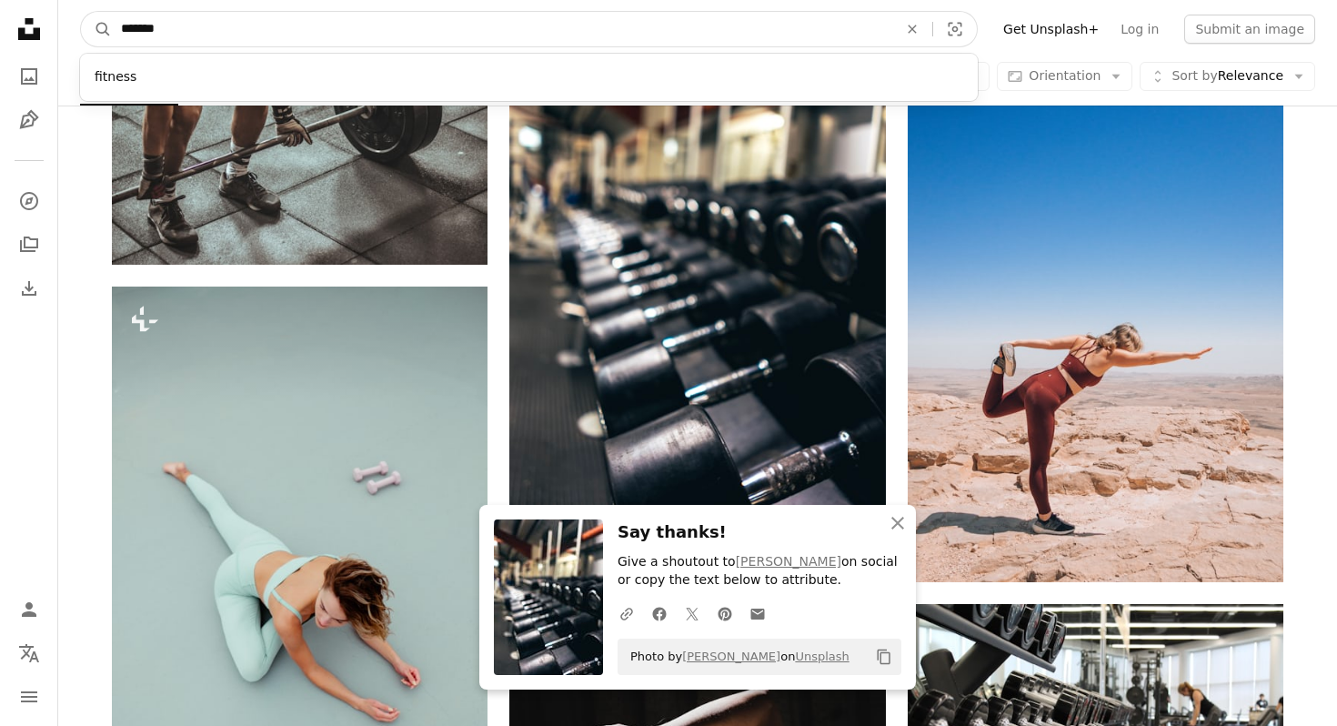
drag, startPoint x: 174, startPoint y: 27, endPoint x: 69, endPoint y: 23, distance: 104.7
click at [69, 23] on nav "A magnifying glass ******* fitness An X shape Visual search Filters Get Unsplas…" at bounding box center [697, 29] width 1279 height 58
type input "******"
click button "A magnifying glass" at bounding box center [96, 29] width 31 height 35
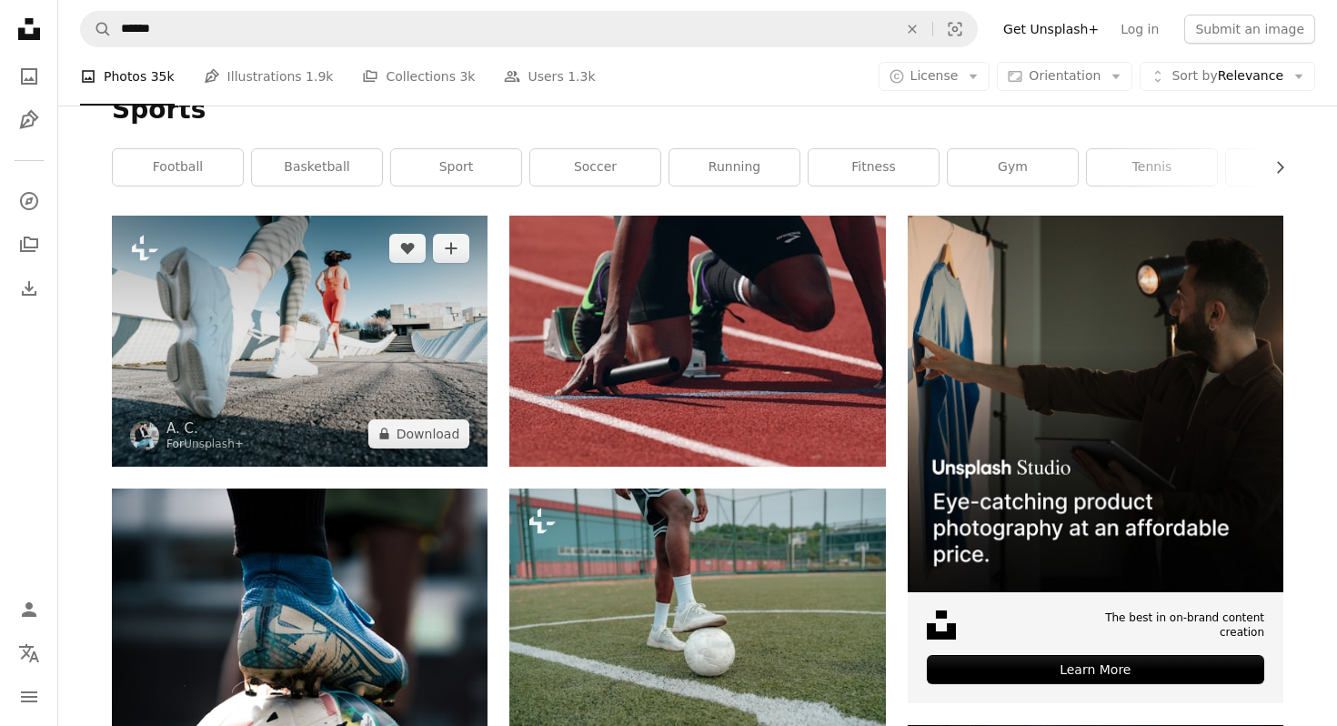
scroll to position [131, 0]
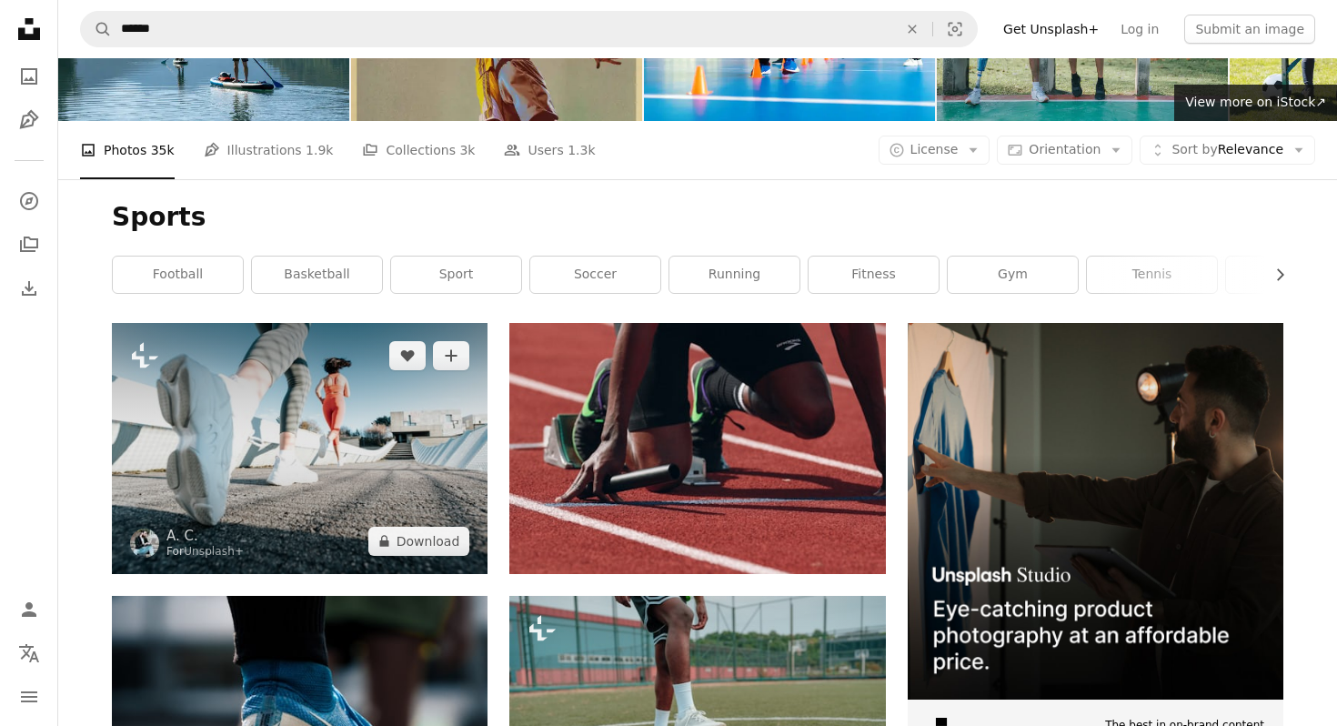
click at [320, 323] on img at bounding box center [300, 448] width 376 height 250
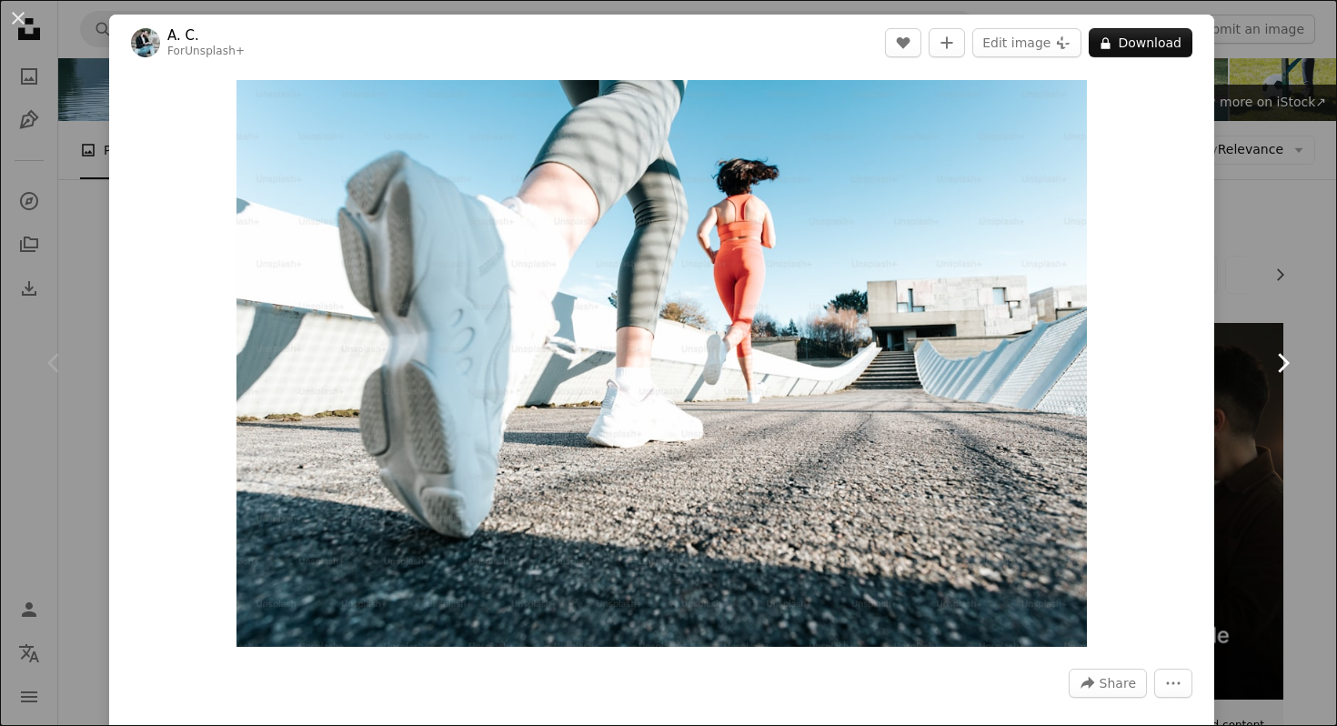
click at [1295, 357] on icon "Chevron right" at bounding box center [1282, 362] width 29 height 29
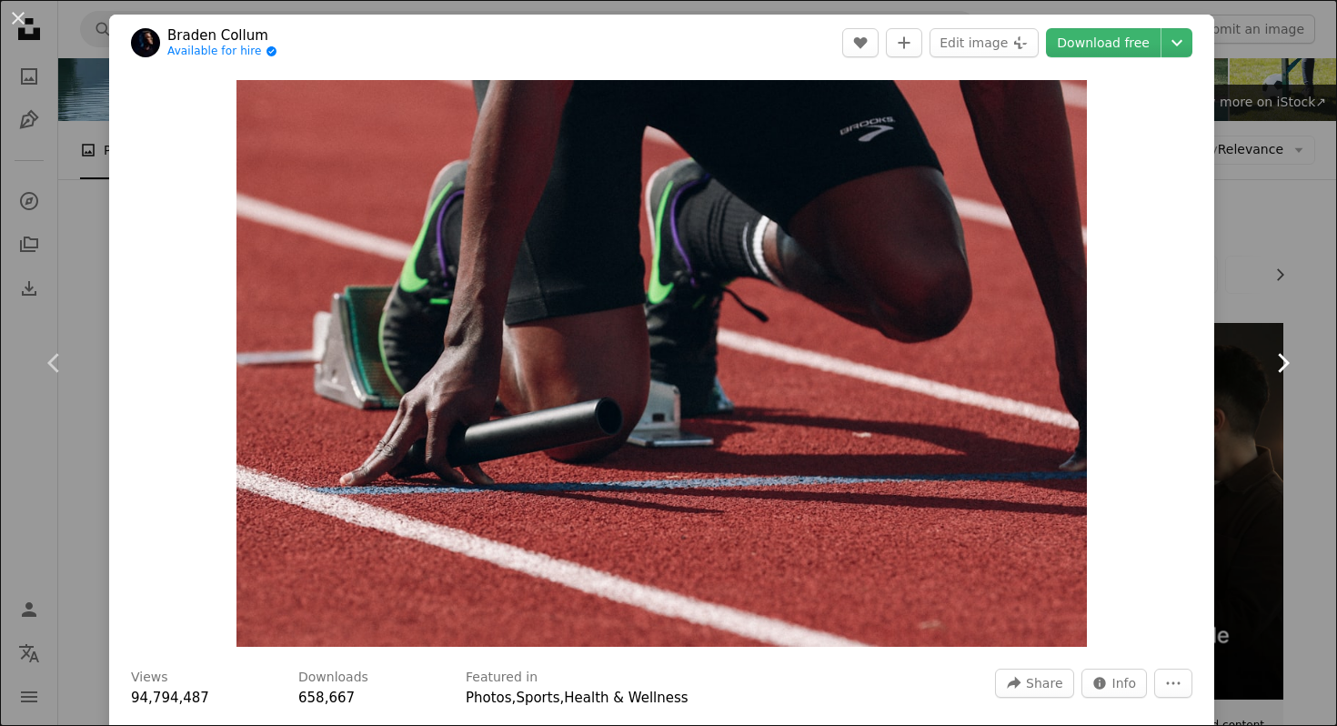
click at [1295, 357] on icon "Chevron right" at bounding box center [1282, 362] width 29 height 29
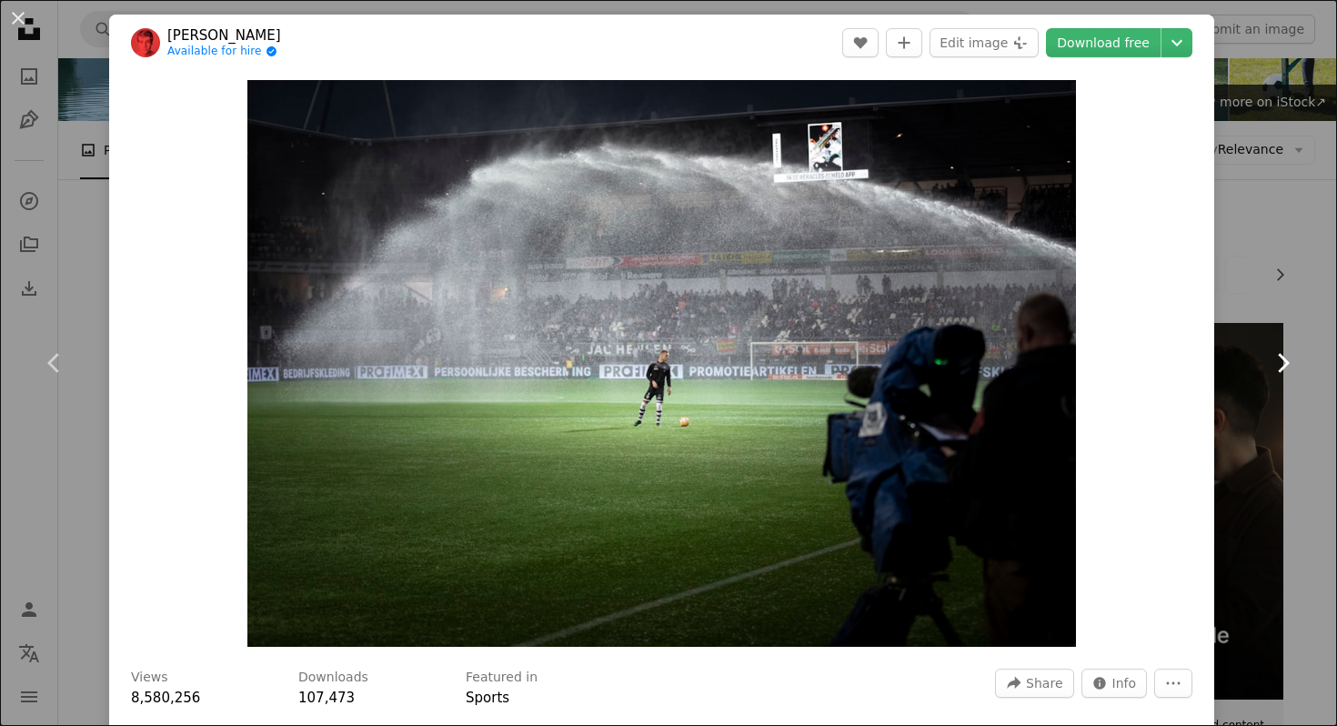
click at [1295, 357] on icon "Chevron right" at bounding box center [1282, 362] width 29 height 29
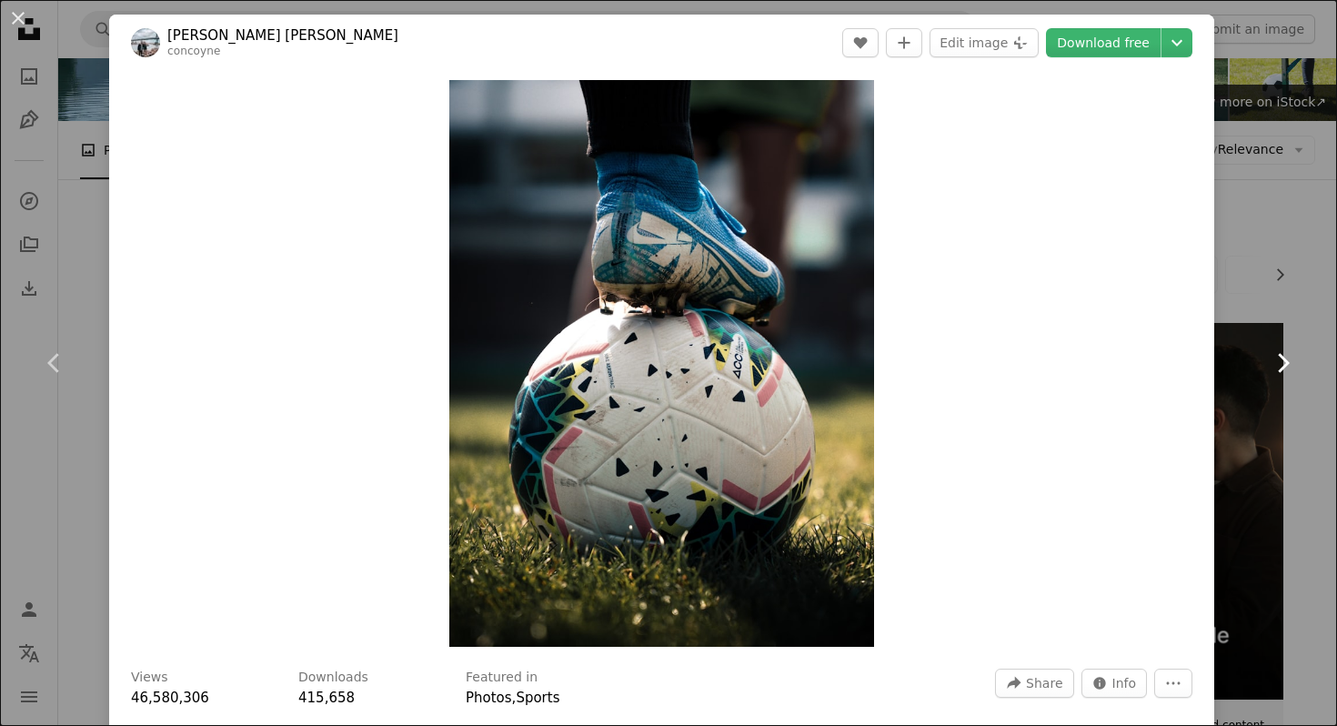
click at [1295, 357] on icon "Chevron right" at bounding box center [1282, 362] width 29 height 29
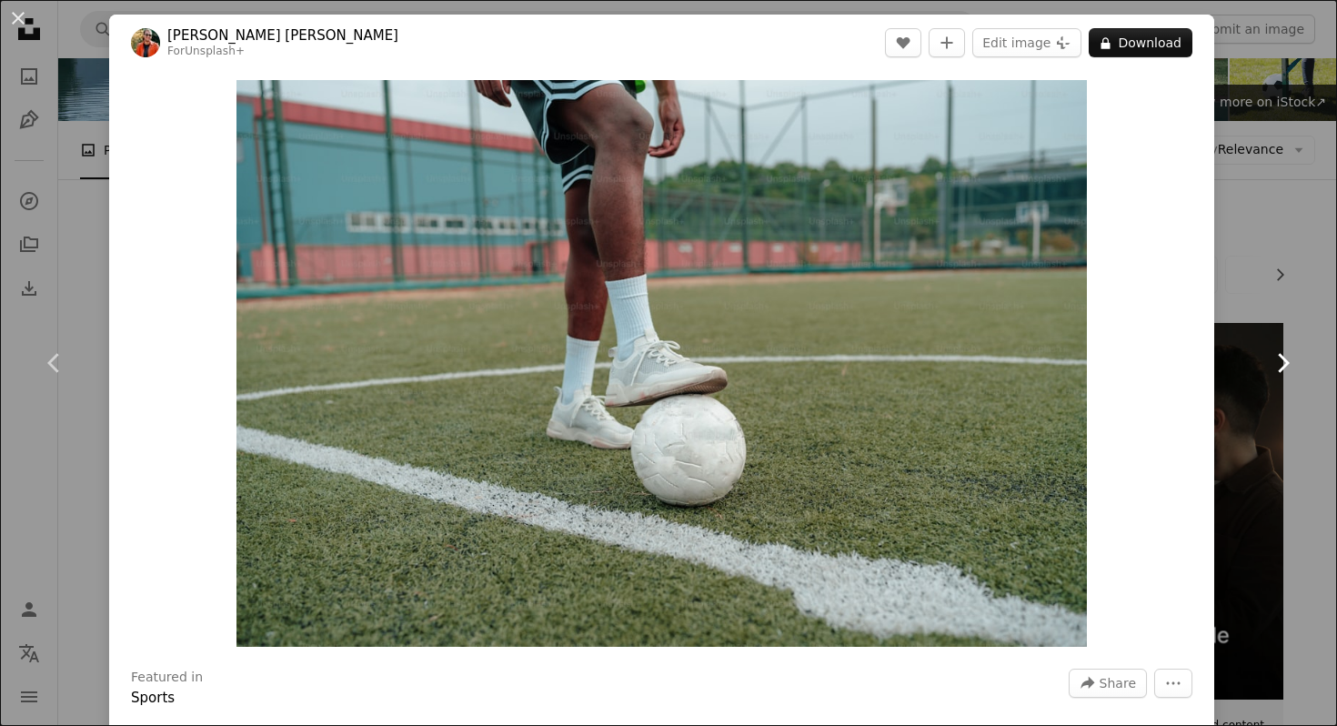
click at [1295, 357] on icon "Chevron right" at bounding box center [1282, 362] width 29 height 29
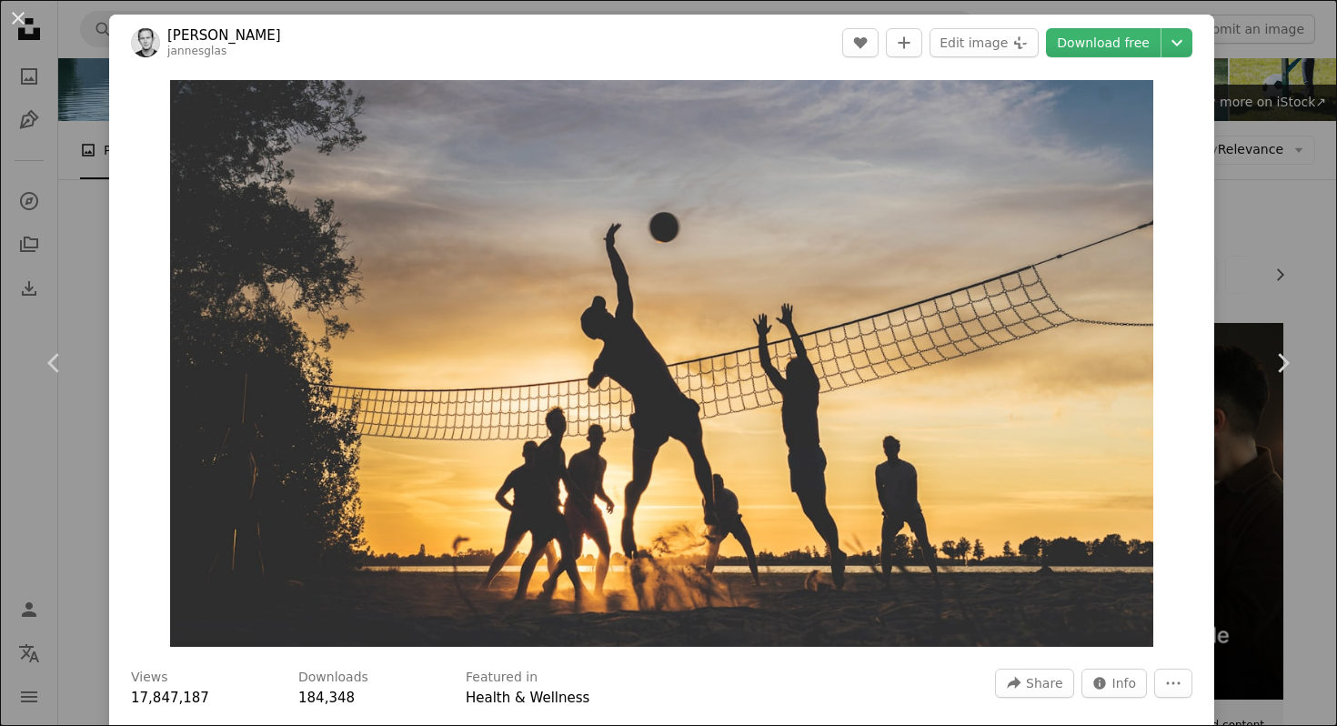
click at [1302, 122] on div "An X shape Chevron left Chevron right [PERSON_NAME] jannesglas A heart A plus s…" at bounding box center [668, 363] width 1337 height 726
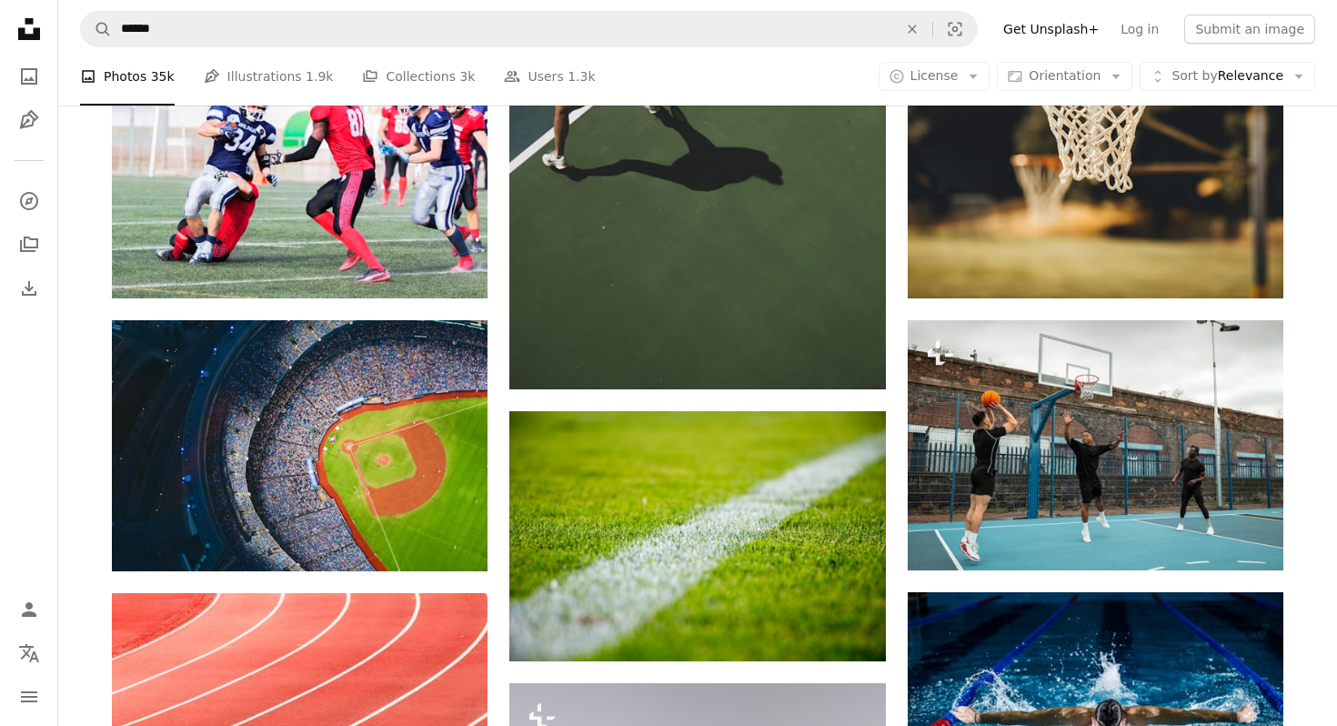
scroll to position [589, 0]
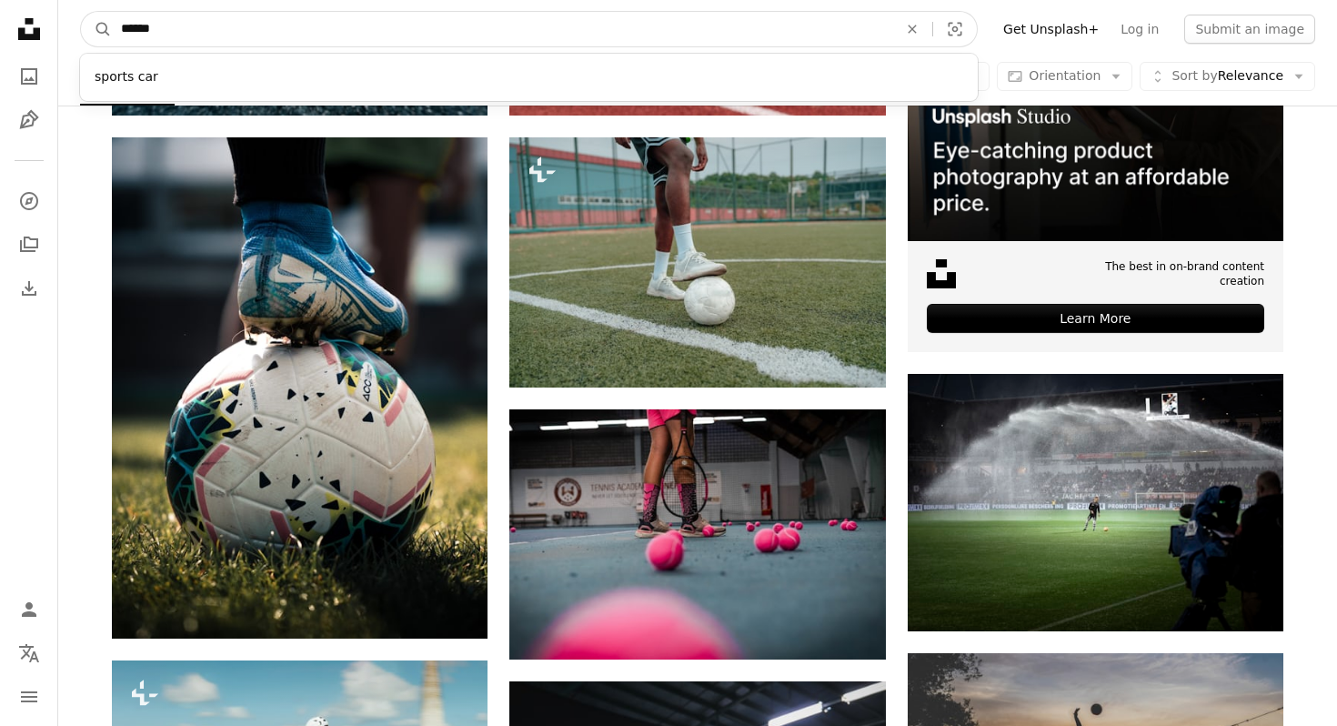
drag, startPoint x: 244, startPoint y: 39, endPoint x: 0, endPoint y: 61, distance: 244.7
type input "*"
type input "**********"
click button "A magnifying glass" at bounding box center [96, 29] width 31 height 35
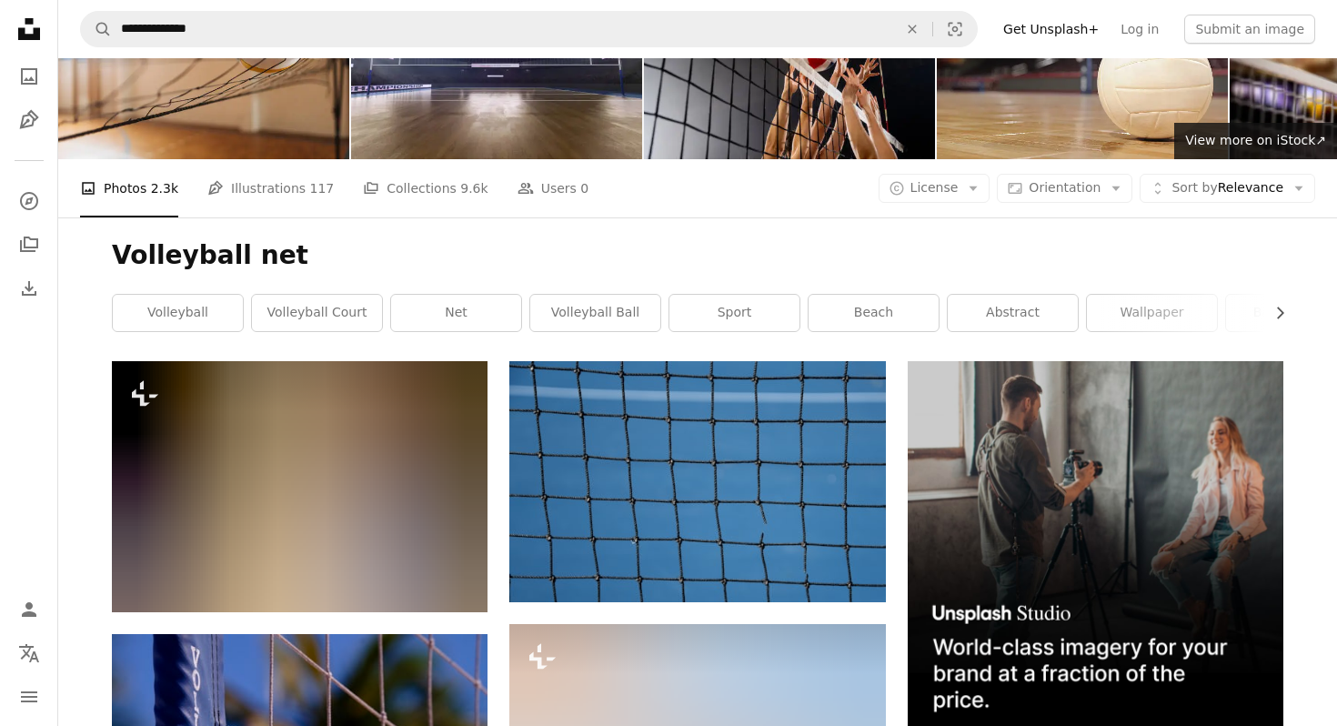
scroll to position [92, 0]
